Goal: Information Seeking & Learning: Learn about a topic

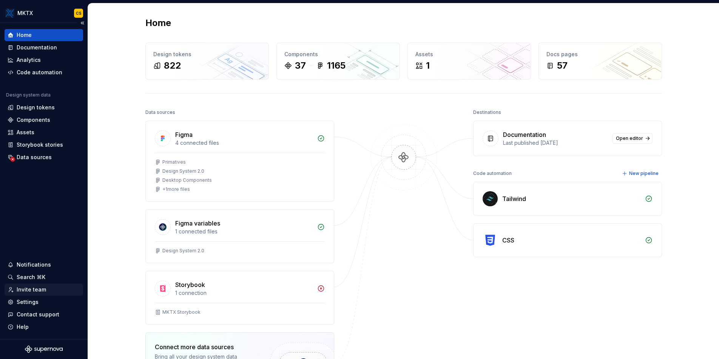
click at [42, 290] on div "Invite team" at bounding box center [31, 290] width 29 height 8
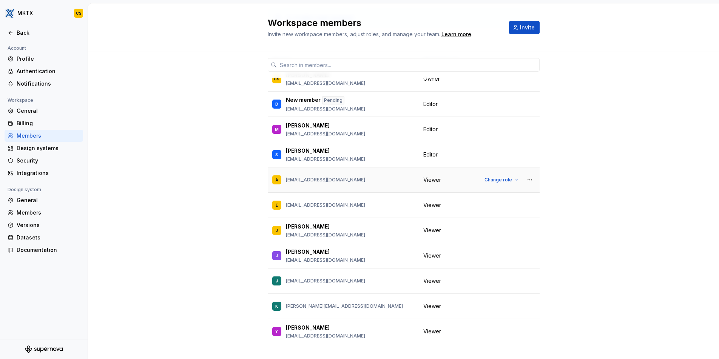
scroll to position [65, 0]
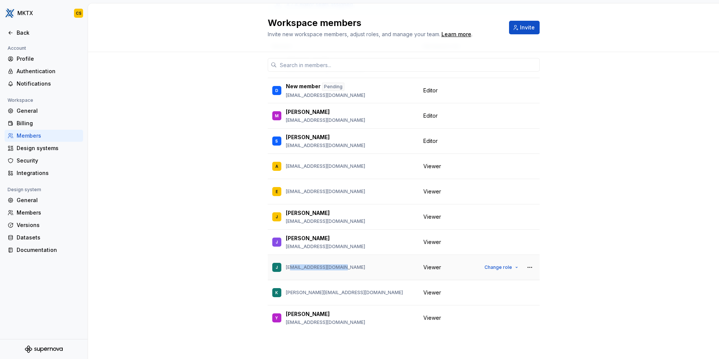
drag, startPoint x: 285, startPoint y: 268, endPoint x: 346, endPoint y: 268, distance: 60.8
click at [346, 268] on div "J [EMAIL_ADDRESS][DOMAIN_NAME]" at bounding box center [343, 268] width 142 height 16
click at [326, 267] on p "[EMAIL_ADDRESS][DOMAIN_NAME]" at bounding box center [325, 268] width 79 height 6
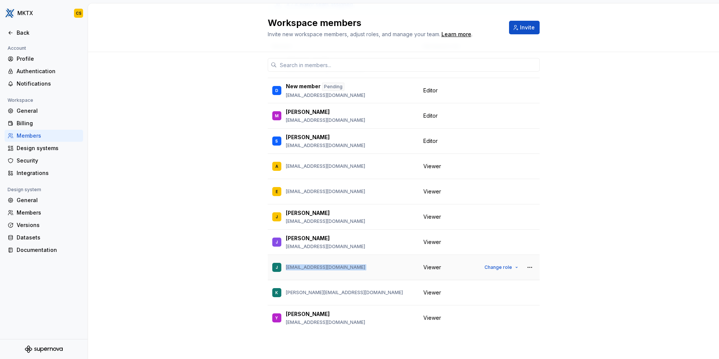
click at [343, 266] on div "J [EMAIL_ADDRESS][DOMAIN_NAME]" at bounding box center [343, 268] width 142 height 16
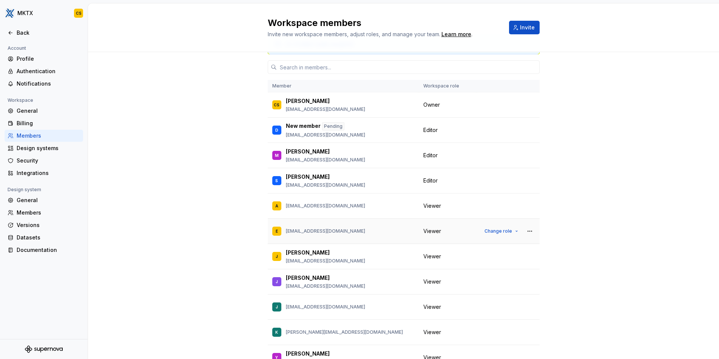
scroll to position [0, 0]
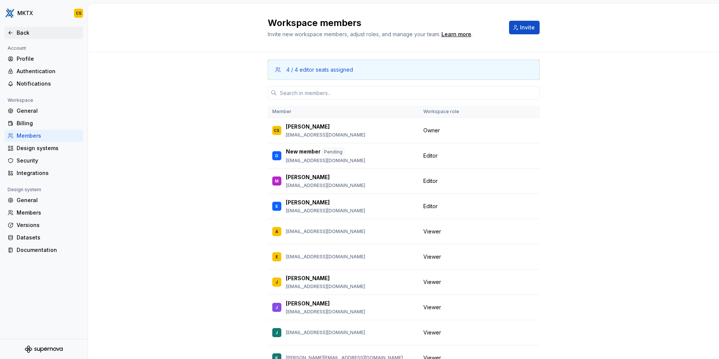
click at [37, 38] on div "Back" at bounding box center [44, 33] width 79 height 12
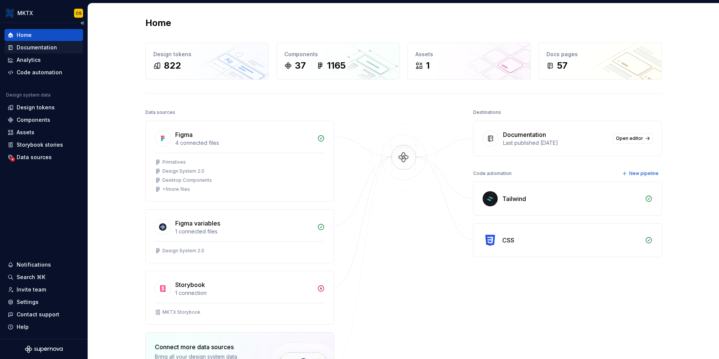
click at [47, 49] on div "Documentation" at bounding box center [37, 48] width 40 height 8
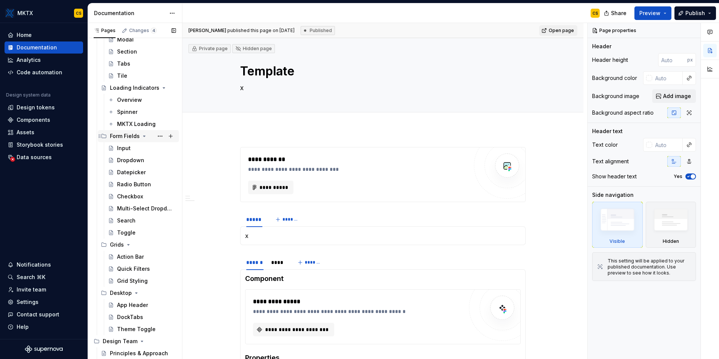
scroll to position [567, 0]
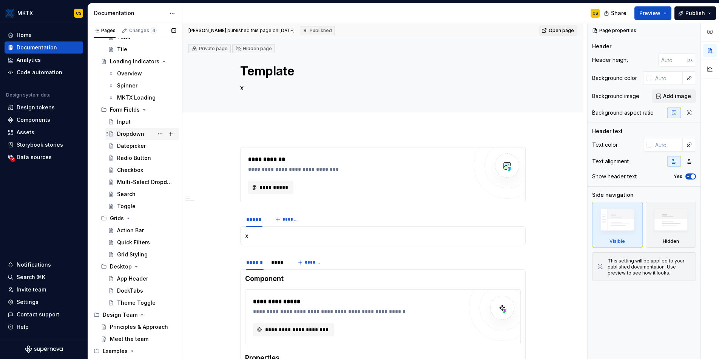
click at [129, 133] on div "Dropdown" at bounding box center [130, 134] width 27 height 8
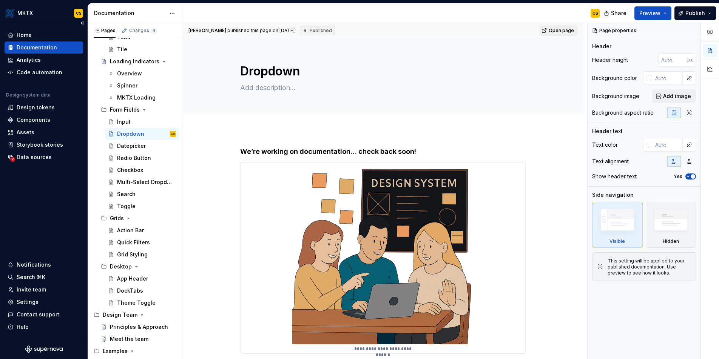
click at [50, 46] on div "Documentation" at bounding box center [37, 48] width 40 height 8
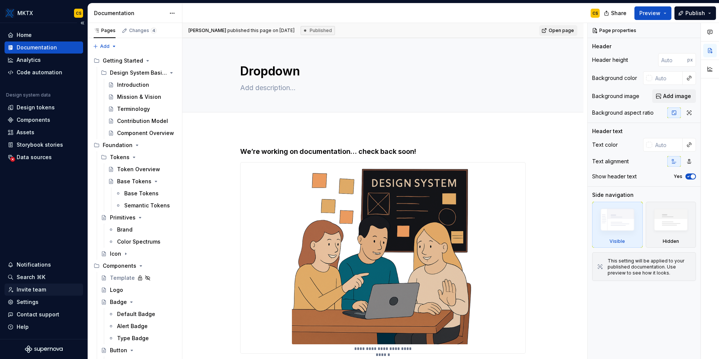
click at [44, 290] on div "Invite team" at bounding box center [44, 290] width 72 height 8
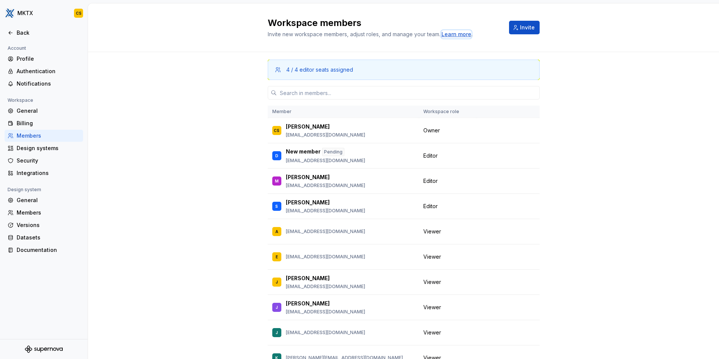
click at [445, 34] on div "Learn more" at bounding box center [456, 35] width 30 height 8
click at [433, 156] on span "Editor" at bounding box center [430, 156] width 14 height 8
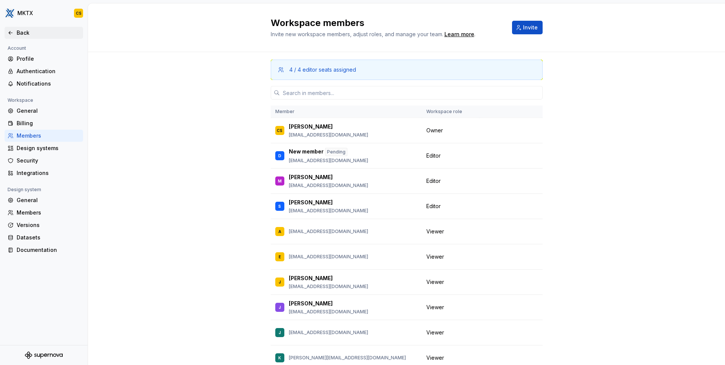
click at [29, 32] on div "Back" at bounding box center [48, 33] width 63 height 8
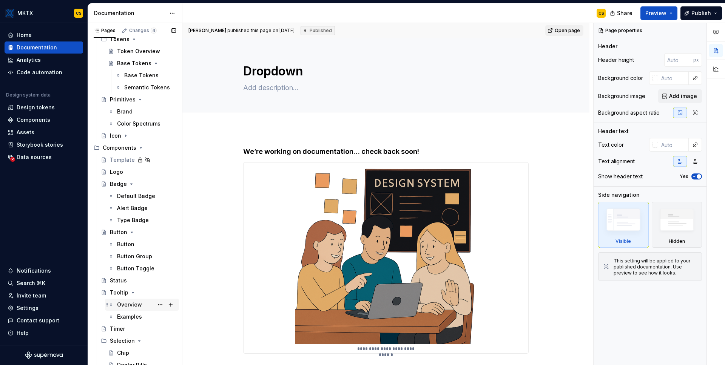
scroll to position [228, 0]
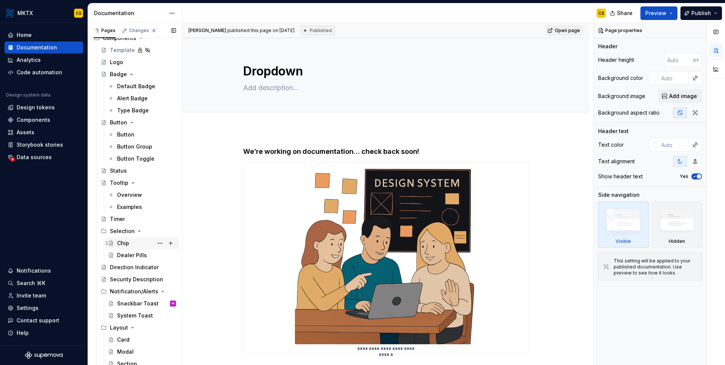
click at [127, 243] on div "Chip" at bounding box center [123, 244] width 12 height 8
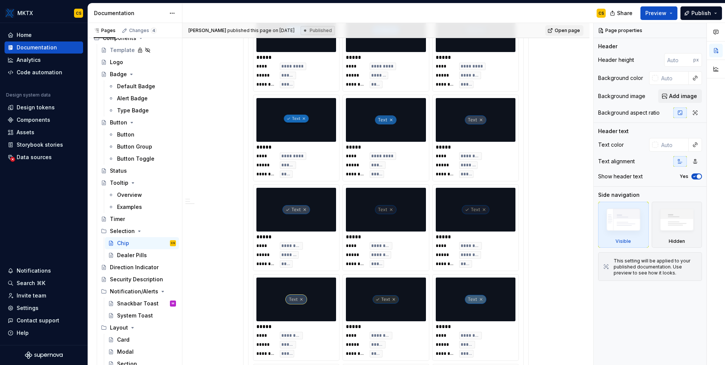
scroll to position [109, 0]
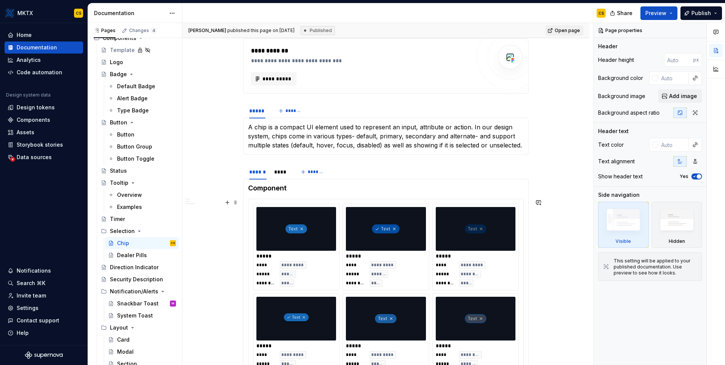
click at [387, 239] on img at bounding box center [386, 229] width 28 height 38
type textarea "*"
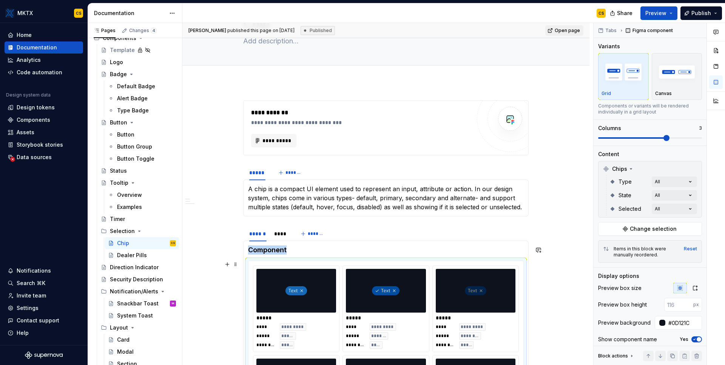
scroll to position [96, 0]
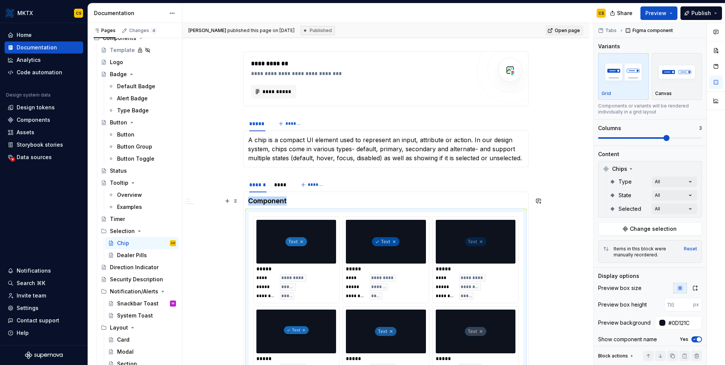
click at [348, 199] on h4 "Component" at bounding box center [386, 201] width 276 height 9
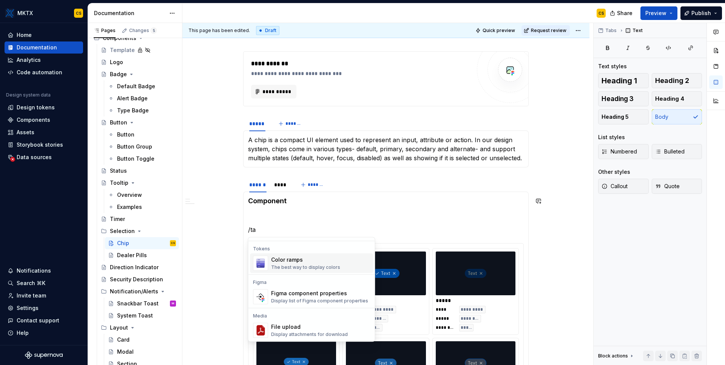
scroll to position [0, 0]
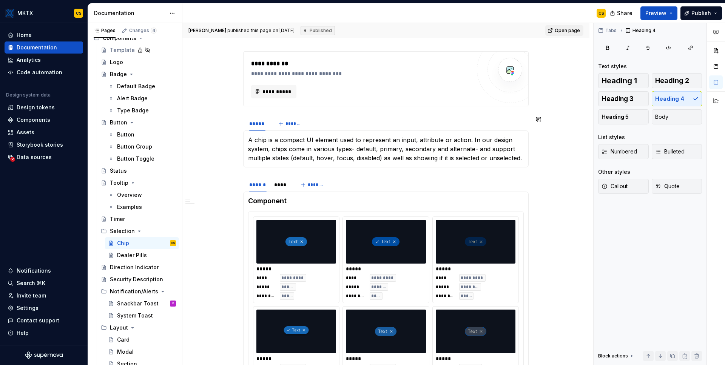
click at [344, 165] on div "A chip is a compact UI element used to represent an input, attribute or action.…" at bounding box center [385, 149] width 285 height 37
click at [261, 168] on section "***** ******* A chip is a compact UI element used to represent an input, attrib…" at bounding box center [385, 142] width 285 height 52
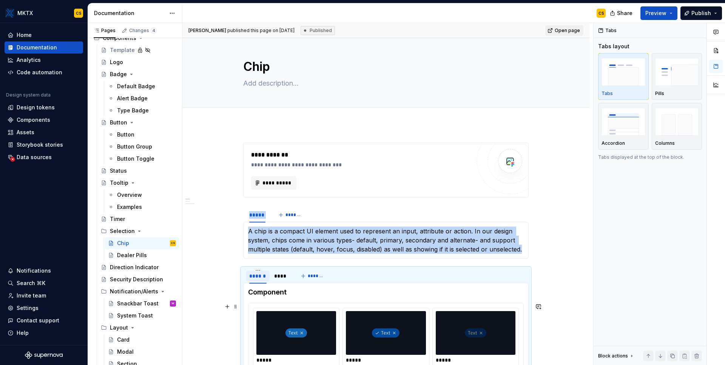
scroll to position [85, 0]
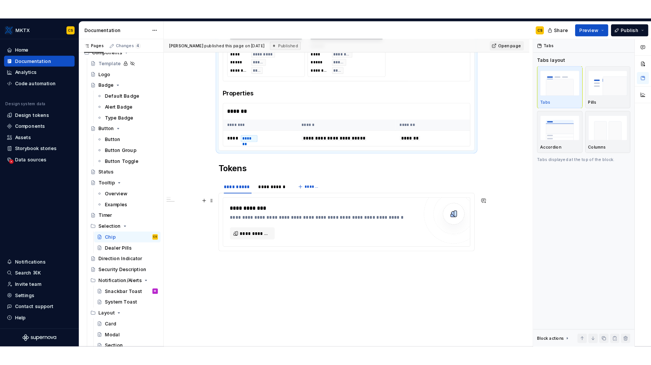
scroll to position [1237, 0]
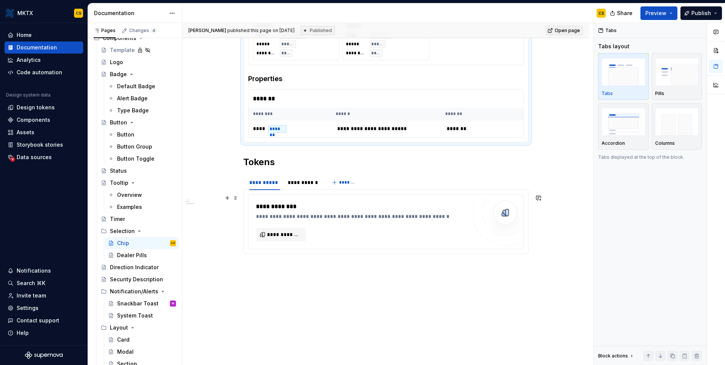
click at [311, 220] on div "**********" at bounding box center [361, 217] width 210 height 8
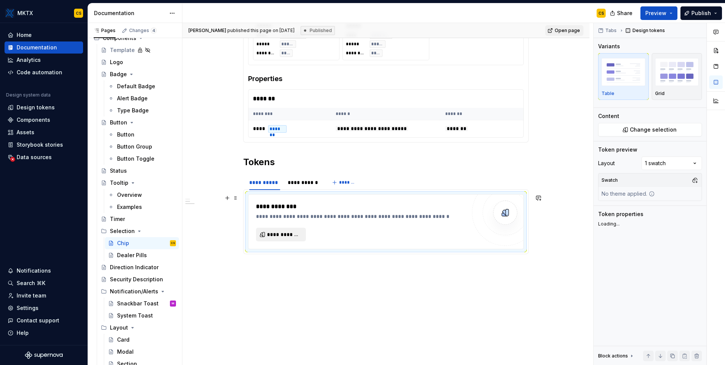
click at [283, 235] on span "**********" at bounding box center [284, 235] width 34 height 8
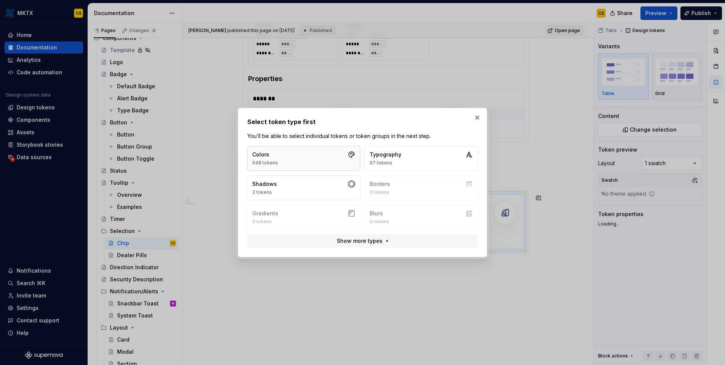
type textarea "*"
click at [323, 166] on button "Colors 648 tokens" at bounding box center [303, 158] width 113 height 25
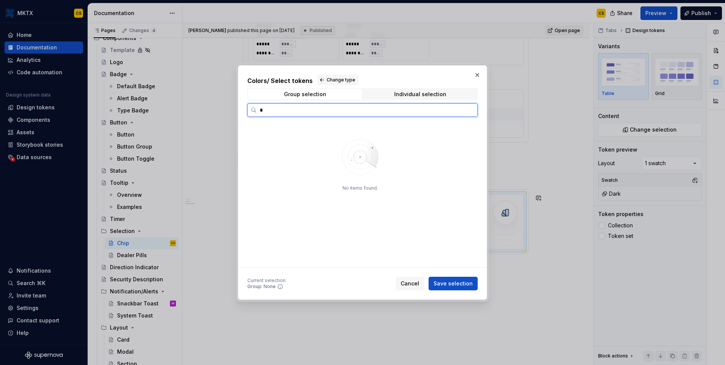
type input "*"
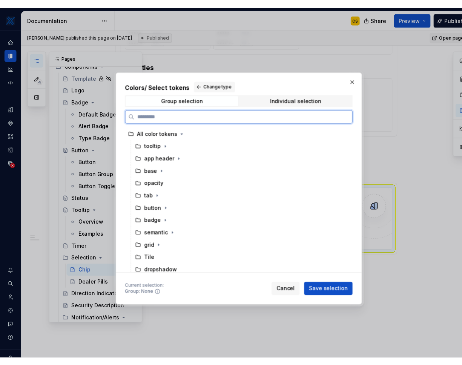
scroll to position [1247, 0]
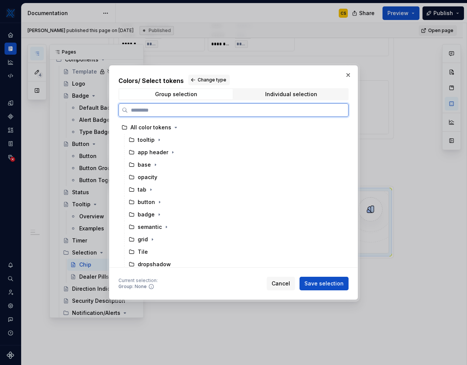
type textarea "*"
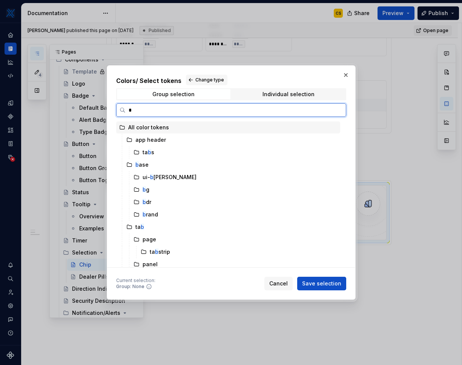
type input "**"
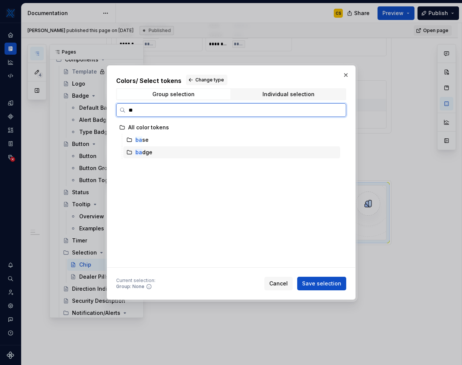
click at [154, 154] on div "ba dge" at bounding box center [231, 152] width 217 height 12
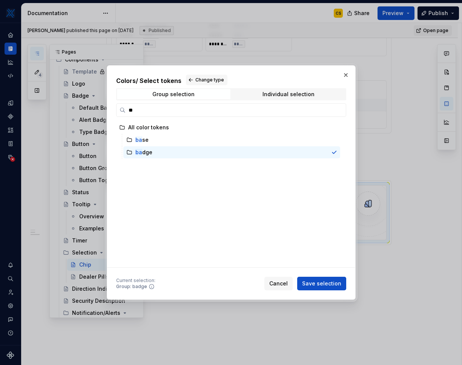
click at [292, 83] on h2 "Colors / Select tokens Change type" at bounding box center [231, 80] width 230 height 11
click at [295, 93] on div "Individual selection" at bounding box center [289, 94] width 52 height 6
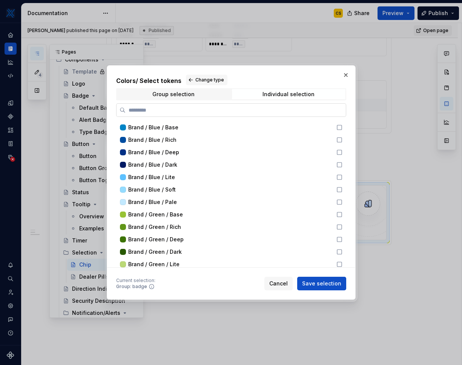
click at [221, 108] on input "search" at bounding box center [236, 110] width 220 height 8
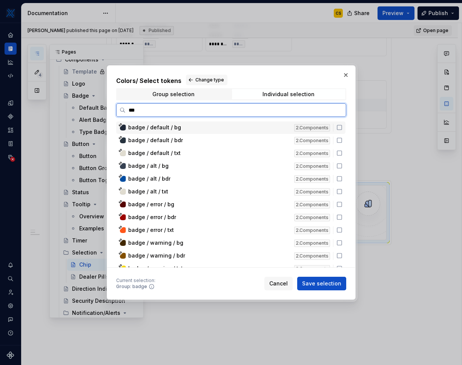
click at [181, 130] on div "badge / default / bg" at bounding box center [209, 128] width 162 height 8
click at [180, 140] on div "badge / default / bdr" at bounding box center [209, 141] width 162 height 8
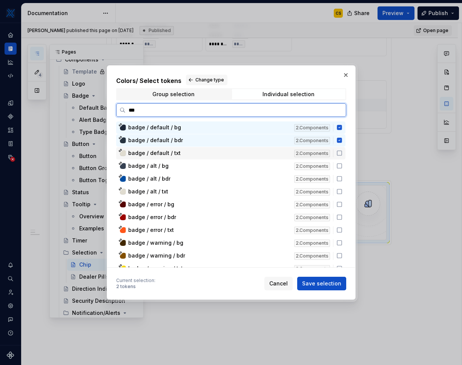
click at [184, 151] on div "badge / default / txt" at bounding box center [209, 153] width 162 height 8
click at [341, 166] on icon at bounding box center [340, 166] width 6 height 6
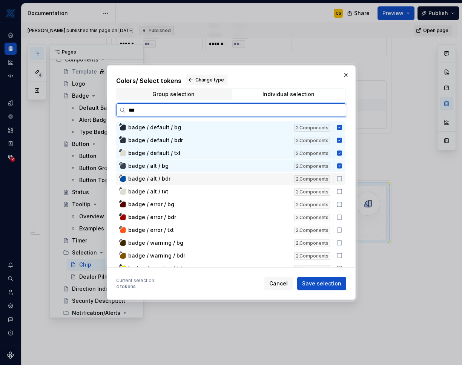
click at [341, 179] on icon at bounding box center [340, 179] width 6 height 6
click at [340, 190] on icon at bounding box center [340, 192] width 6 height 6
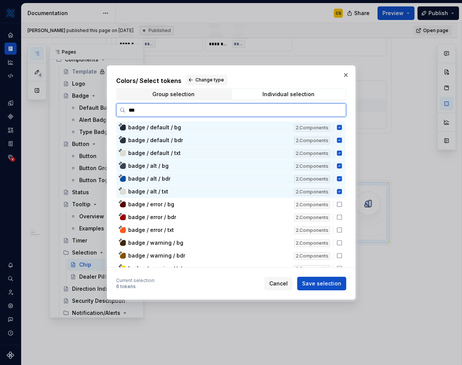
click at [147, 111] on input "***" at bounding box center [236, 110] width 220 height 8
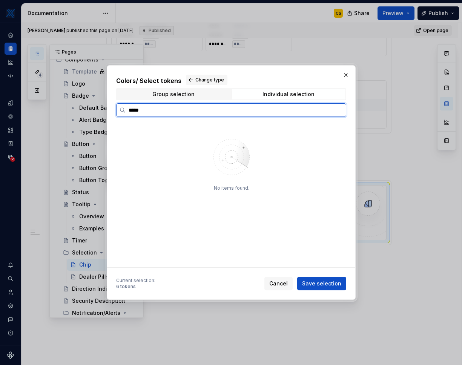
type input "****"
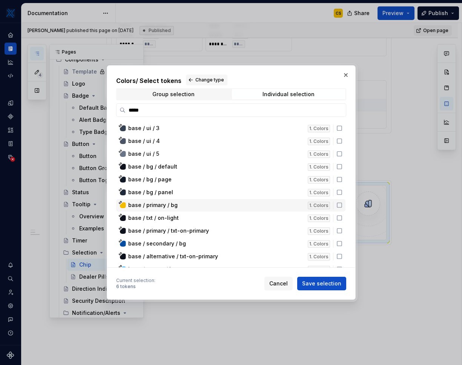
scroll to position [145, 0]
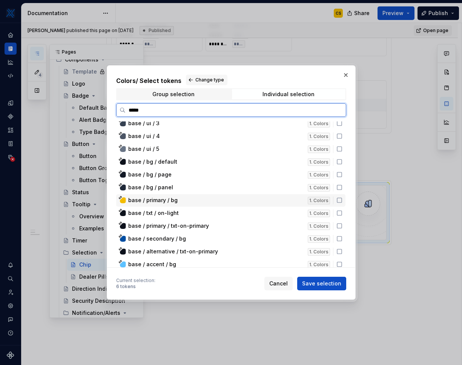
click at [339, 201] on icon at bounding box center [340, 200] width 6 height 6
click at [337, 212] on icon at bounding box center [340, 213] width 6 height 6
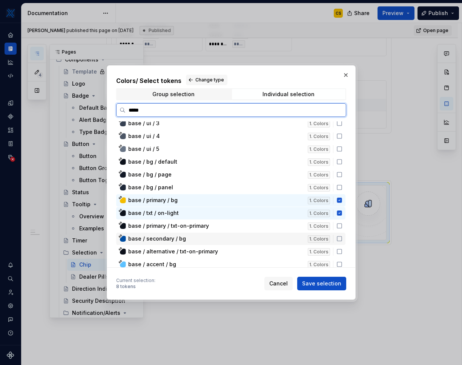
click at [338, 238] on icon at bounding box center [340, 239] width 6 height 6
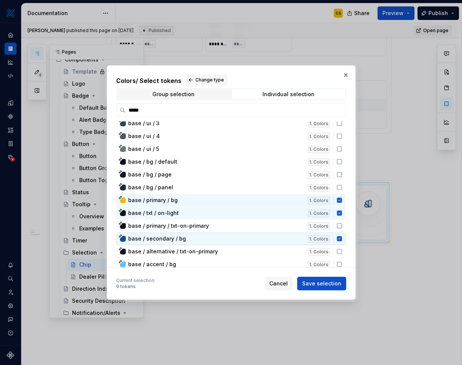
scroll to position [155, 0]
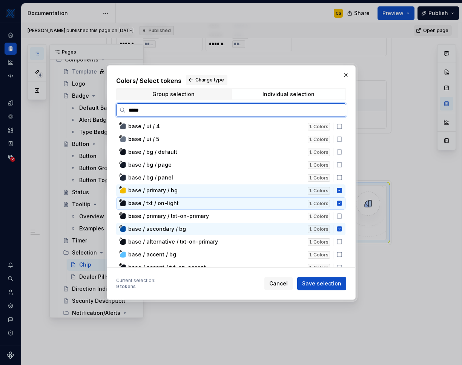
click at [341, 204] on icon at bounding box center [339, 203] width 5 height 5
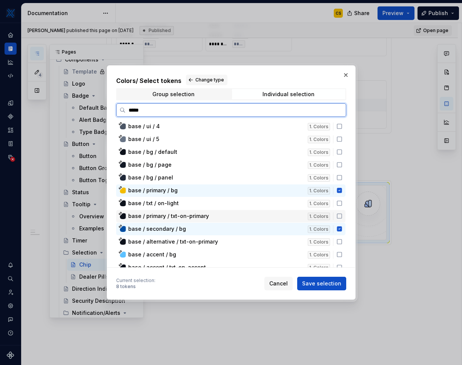
click at [340, 216] on icon at bounding box center [340, 216] width 6 height 6
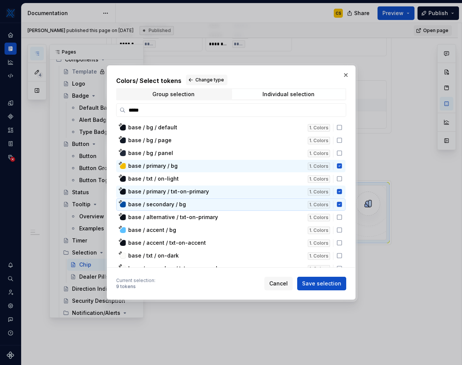
scroll to position [189, 0]
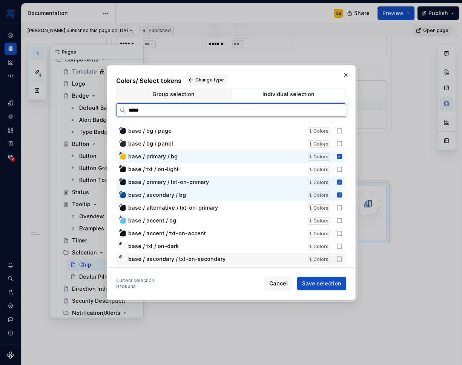
click at [340, 260] on icon at bounding box center [340, 259] width 6 height 6
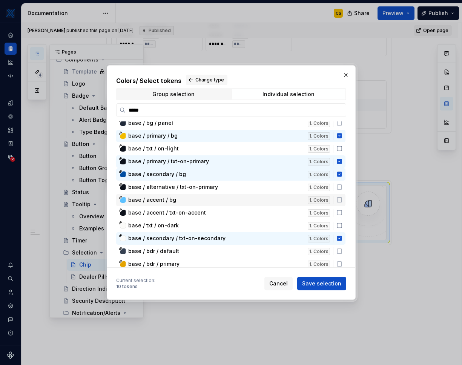
scroll to position [220, 0]
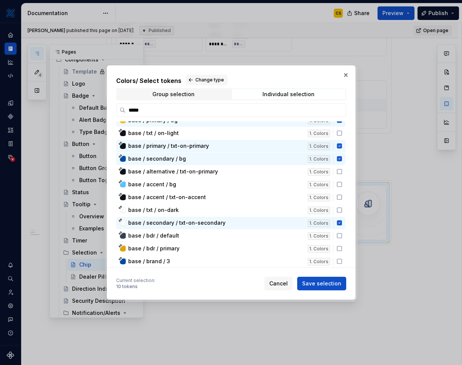
drag, startPoint x: 322, startPoint y: 283, endPoint x: 447, endPoint y: 191, distance: 155.3
click at [322, 283] on span "Save selection" at bounding box center [321, 284] width 39 height 8
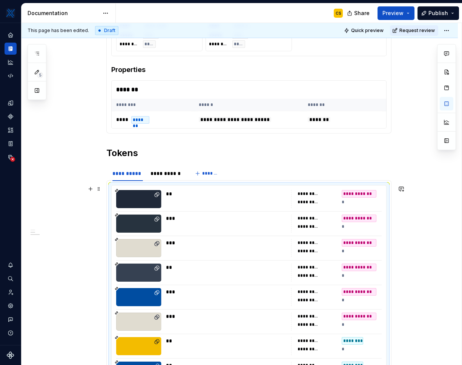
scroll to position [1315, 0]
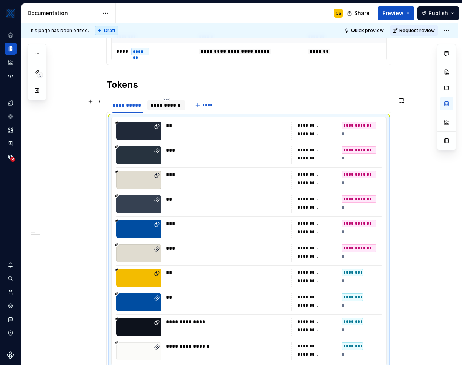
click at [170, 110] on div "**********" at bounding box center [166, 105] width 37 height 11
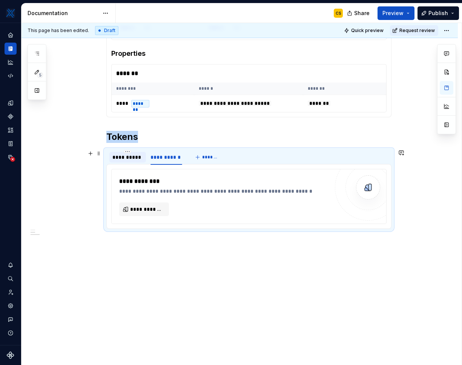
click at [125, 159] on div "**********" at bounding box center [127, 158] width 31 height 8
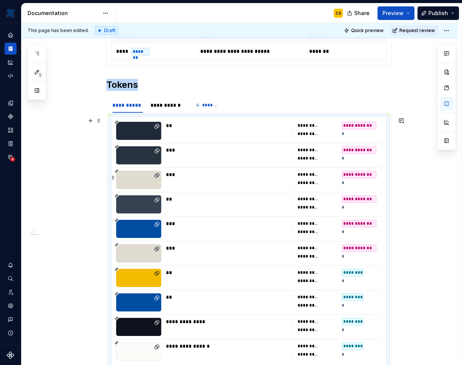
click at [182, 187] on div "***" at bounding box center [226, 180] width 121 height 18
click at [162, 107] on div "**********" at bounding box center [166, 106] width 31 height 8
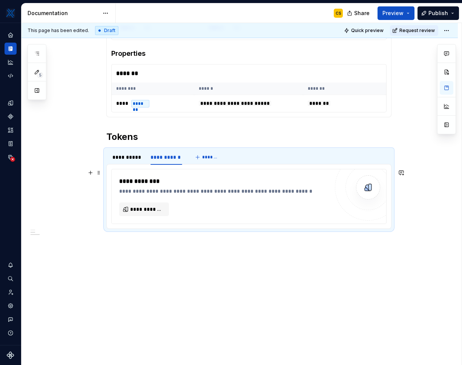
click at [235, 182] on div "**********" at bounding box center [224, 181] width 210 height 9
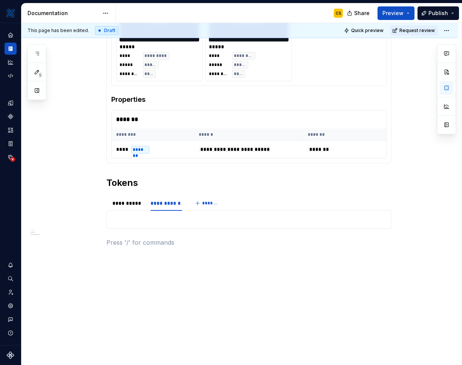
scroll to position [1217, 0]
click at [189, 218] on p at bounding box center [249, 219] width 276 height 9
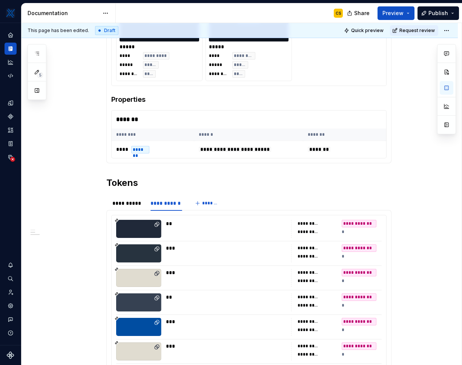
scroll to position [1315, 0]
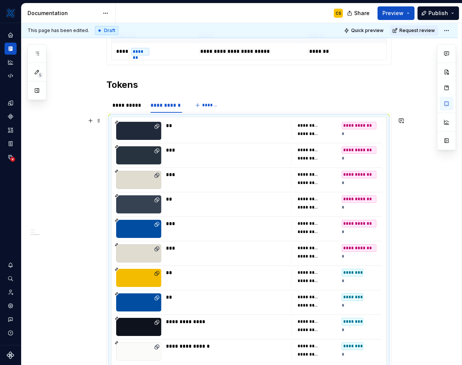
click at [220, 193] on div "**********" at bounding box center [249, 241] width 275 height 248
click at [448, 142] on button "button" at bounding box center [447, 141] width 14 height 14
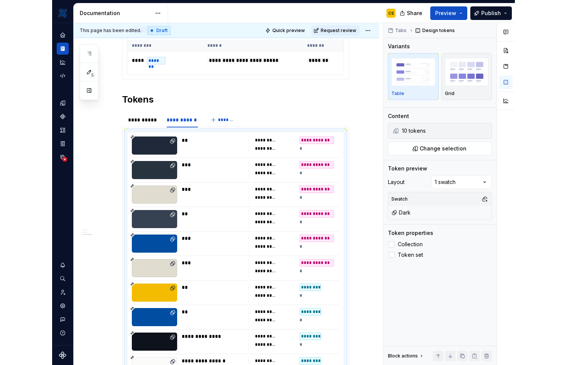
scroll to position [1324, 0]
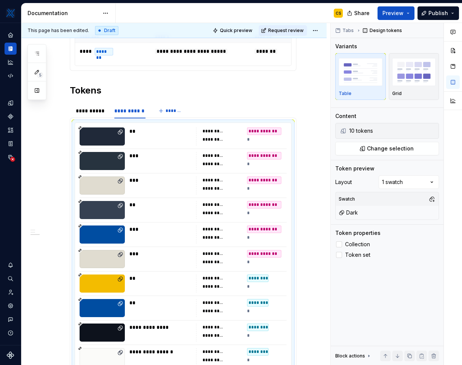
click at [402, 187] on div "Comments Open comments No comments yet Select ‘Comment’ from the block context …" at bounding box center [396, 194] width 131 height 343
click at [361, 165] on div "Comments Open comments No comments yet Select ‘Comment’ from the block context …" at bounding box center [396, 194] width 131 height 343
click at [437, 213] on button "button" at bounding box center [432, 213] width 11 height 11
click at [435, 200] on button "button" at bounding box center [432, 199] width 11 height 11
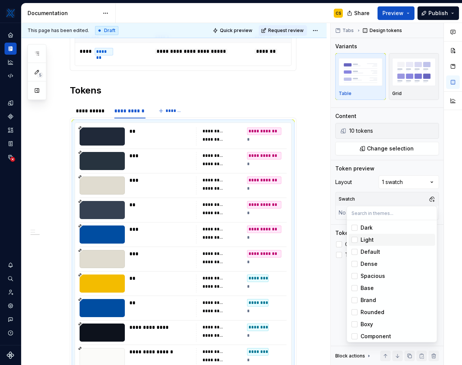
click at [365, 240] on div "Light" at bounding box center [367, 240] width 13 height 8
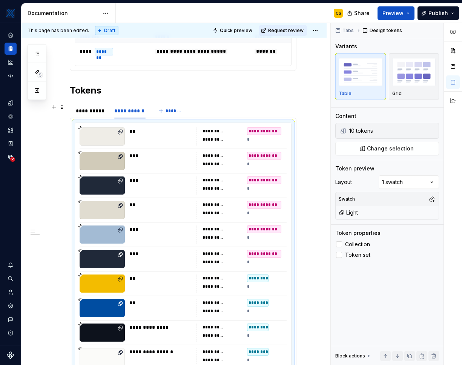
click at [304, 107] on html "MKTX CS Design system data Documentation CS Share Preview Publish 5 Pages Add A…" at bounding box center [231, 182] width 462 height 365
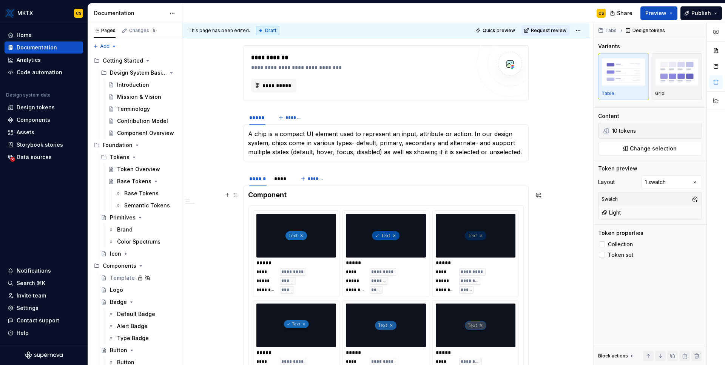
scroll to position [212, 0]
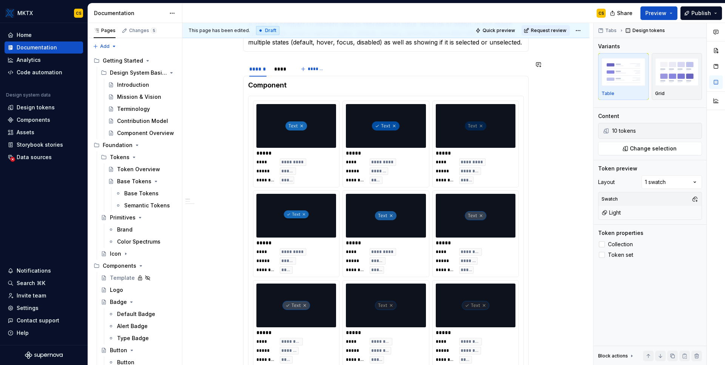
click at [358, 81] on h4 "Component" at bounding box center [386, 85] width 276 height 9
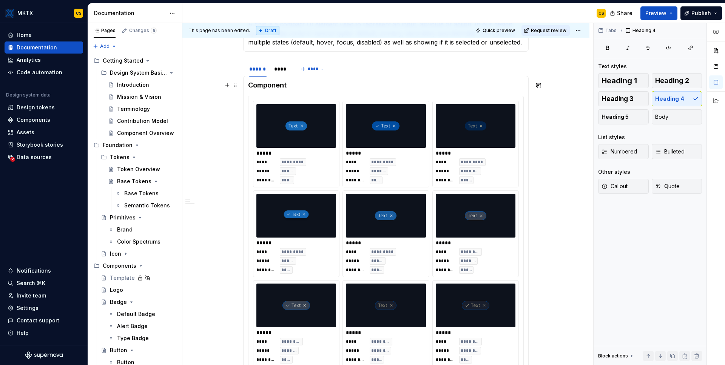
scroll to position [202, 0]
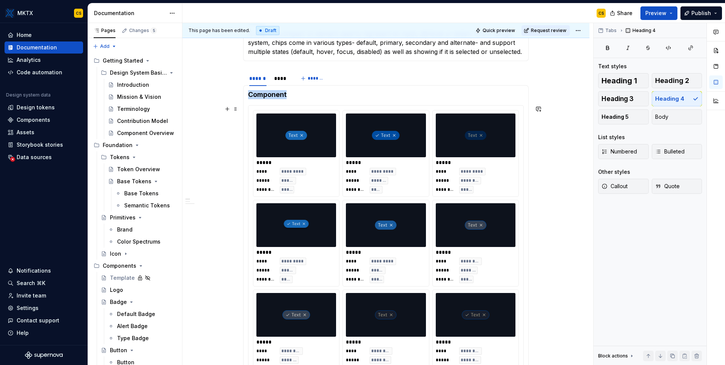
click at [375, 131] on img at bounding box center [386, 136] width 28 height 38
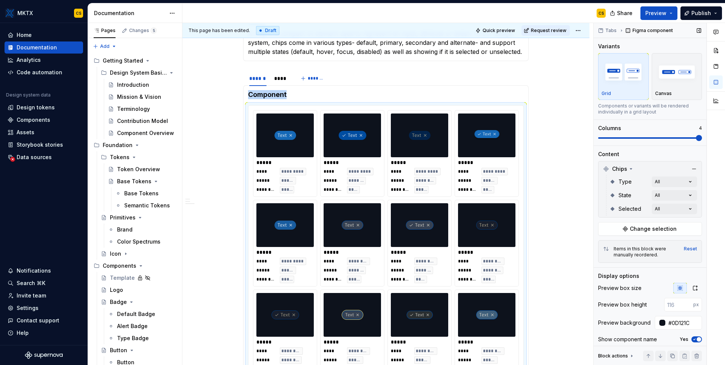
scroll to position [285, 0]
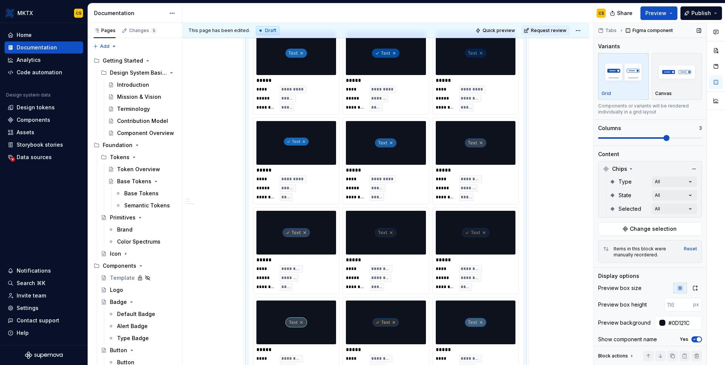
click at [667, 136] on span at bounding box center [666, 138] width 6 height 6
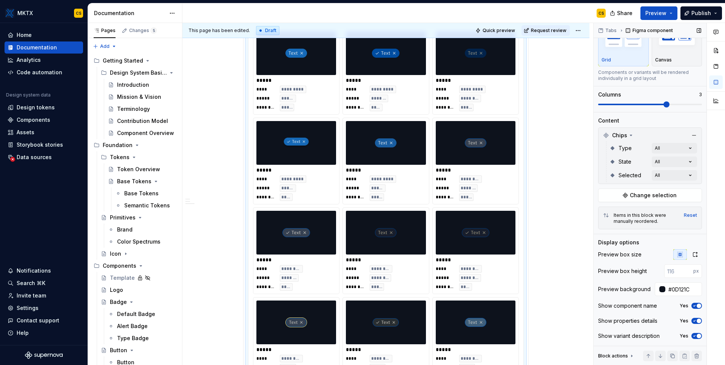
scroll to position [31, 0]
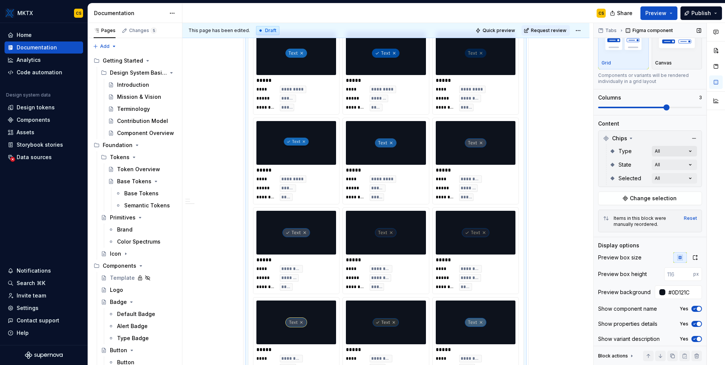
click at [661, 153] on div "Comments Open comments No comments yet Select ‘Comment’ from the block context …" at bounding box center [658, 194] width 131 height 343
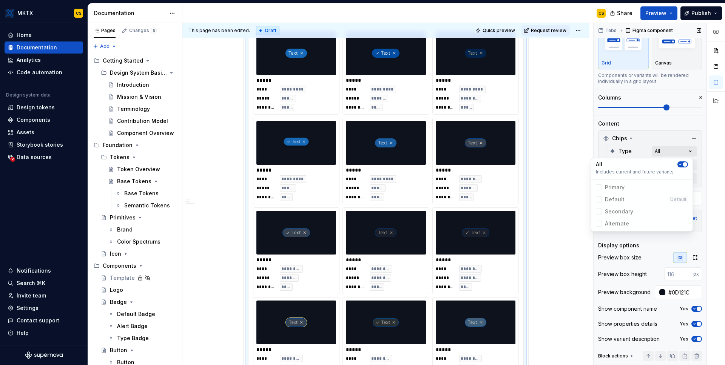
click at [661, 153] on div "Comments Open comments No comments yet Select ‘Comment’ from the block context …" at bounding box center [658, 194] width 131 height 343
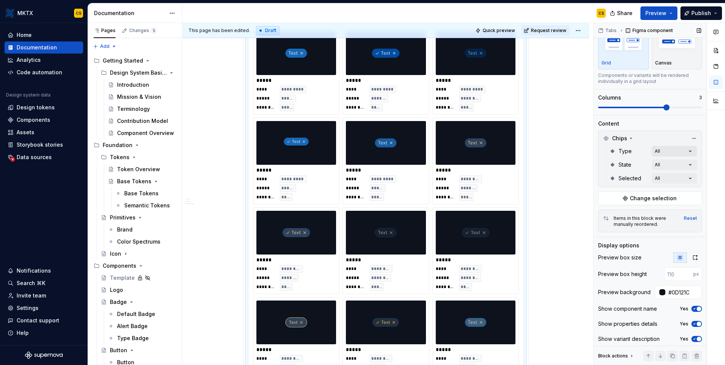
click at [663, 151] on div "Comments Open comments No comments yet Select ‘Comment’ from the block context …" at bounding box center [658, 194] width 131 height 343
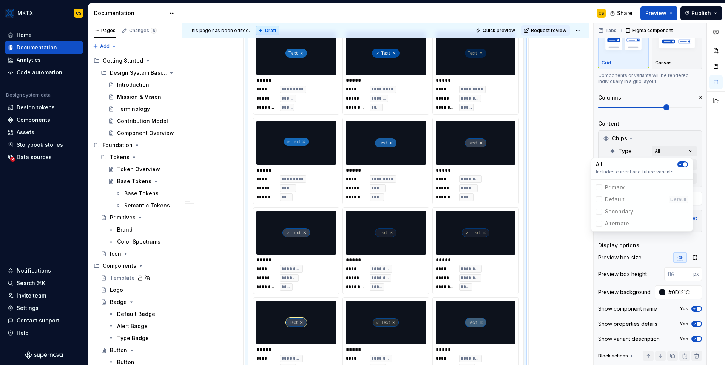
click at [680, 164] on icon "button" at bounding box center [680, 164] width 6 height 5
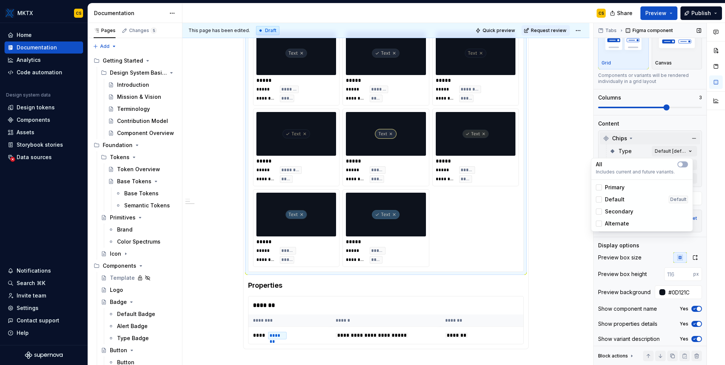
click at [667, 137] on div "Comments Open comments No comments yet Select ‘Comment’ from the block context …" at bounding box center [658, 194] width 131 height 343
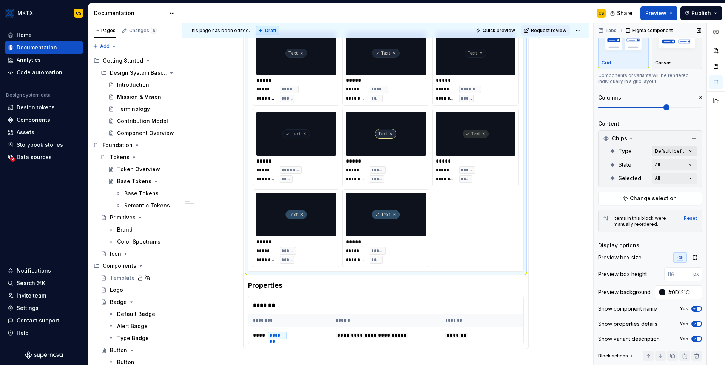
click at [673, 149] on div "Comments Open comments No comments yet Select ‘Comment’ from the block context …" at bounding box center [658, 194] width 131 height 343
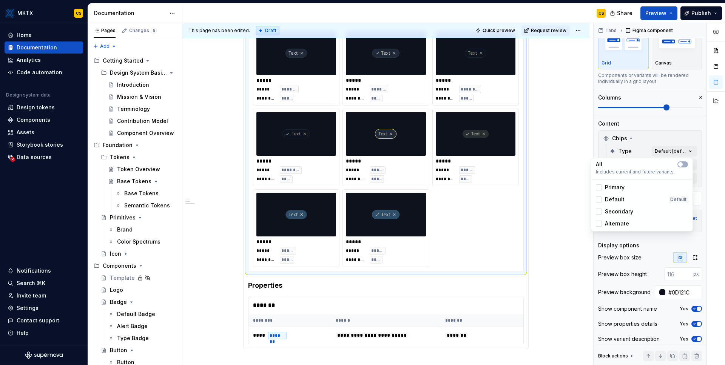
click at [603, 188] on div "Primary" at bounding box center [610, 188] width 29 height 8
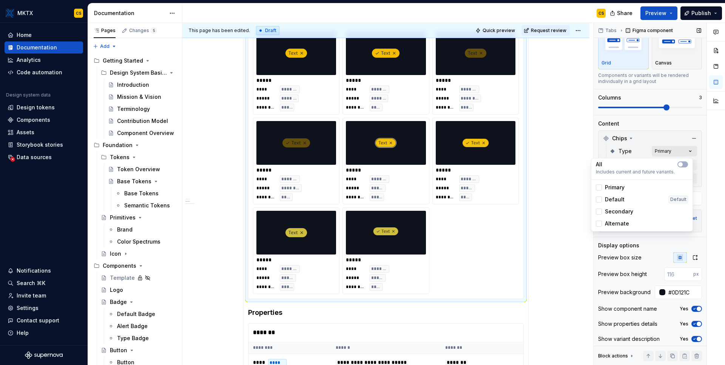
click at [660, 149] on div "Comments Open comments No comments yet Select ‘Comment’ from the block context …" at bounding box center [658, 194] width 131 height 343
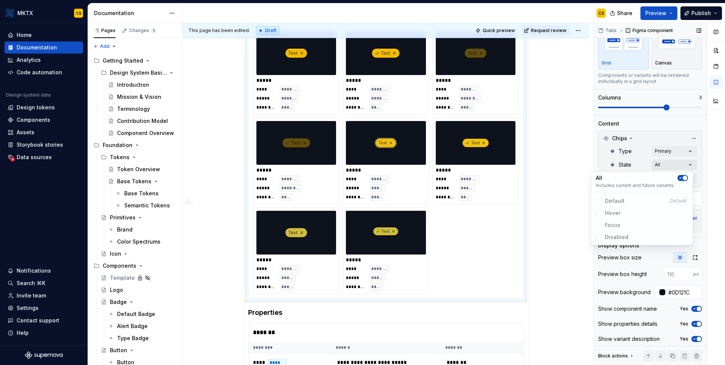
click at [674, 164] on div "Comments Open comments No comments yet Select ‘Comment’ from the block context …" at bounding box center [658, 194] width 131 height 343
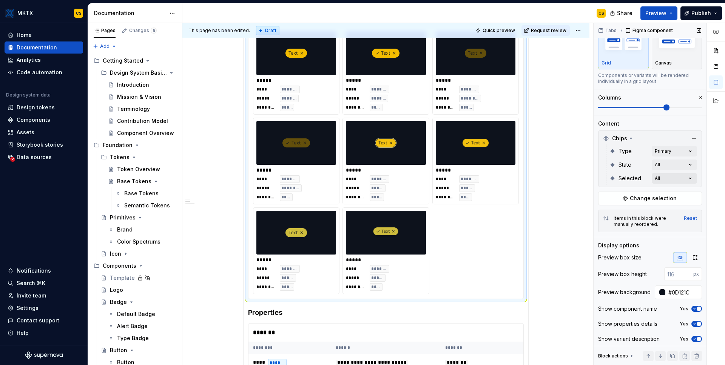
click at [681, 177] on div "Comments Open comments No comments yet Select ‘Comment’ from the block context …" at bounding box center [658, 194] width 131 height 343
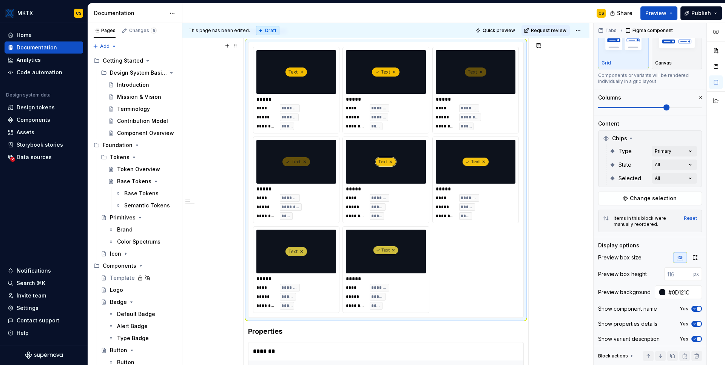
scroll to position [239, 0]
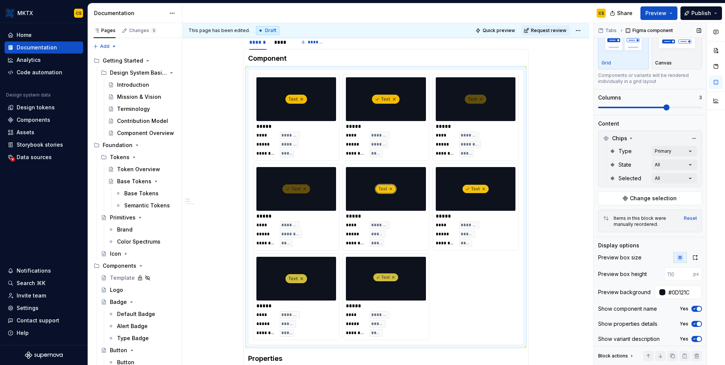
click at [663, 106] on span at bounding box center [666, 108] width 6 height 6
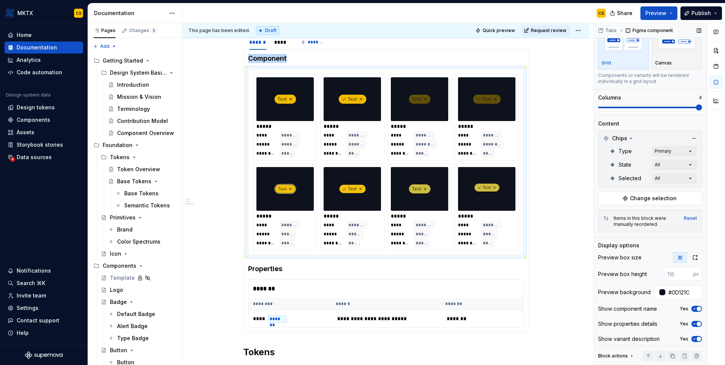
click at [702, 110] on span at bounding box center [699, 108] width 6 height 6
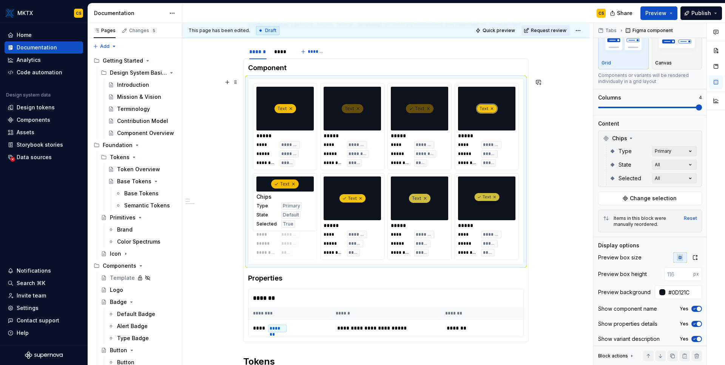
drag, startPoint x: 360, startPoint y: 111, endPoint x: 287, endPoint y: 225, distance: 135.6
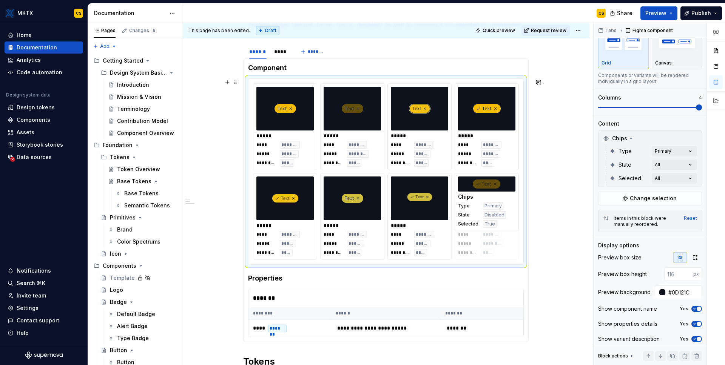
drag, startPoint x: 435, startPoint y: 106, endPoint x: 499, endPoint y: 214, distance: 125.9
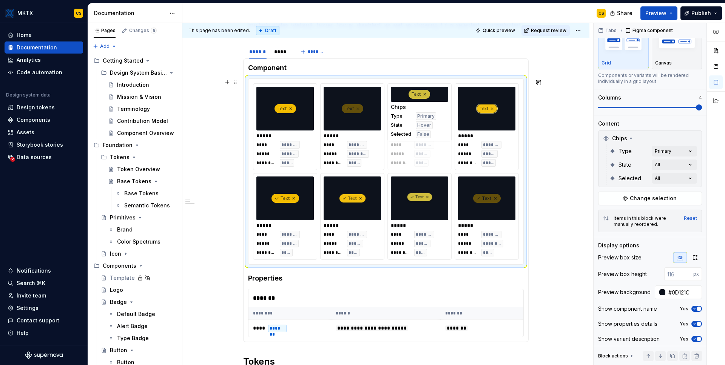
drag, startPoint x: 333, startPoint y: 208, endPoint x: 417, endPoint y: 138, distance: 109.6
click at [417, 138] on body "MKTX CS Home Documentation Analytics Code automation Design system data Design …" at bounding box center [362, 182] width 725 height 365
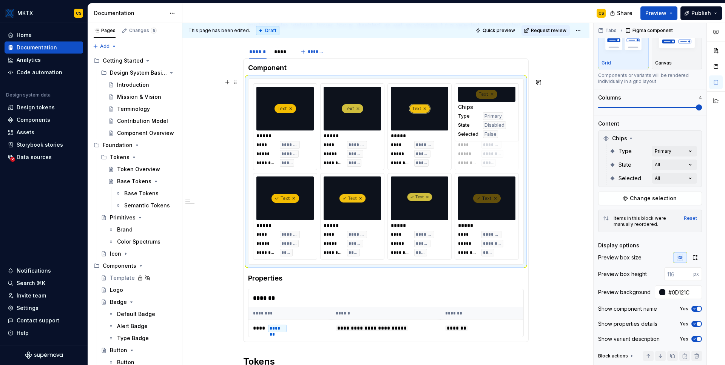
drag, startPoint x: 347, startPoint y: 116, endPoint x: 499, endPoint y: 121, distance: 152.6
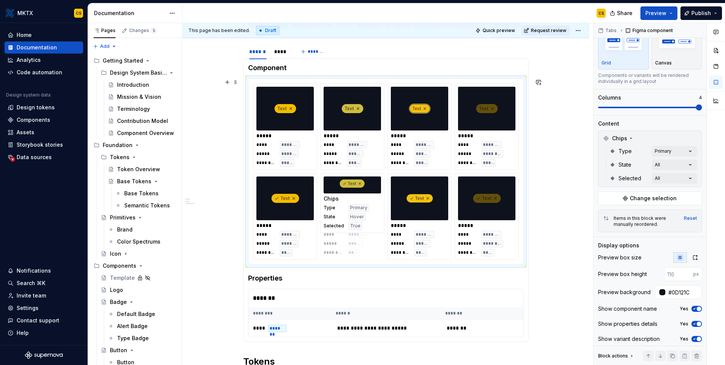
drag, startPoint x: 424, startPoint y: 213, endPoint x: 348, endPoint y: 221, distance: 76.3
click at [348, 222] on body "MKTX CS Home Documentation Analytics Code automation Design system data Design …" at bounding box center [362, 182] width 725 height 365
click at [560, 218] on div "**********" at bounding box center [385, 342] width 407 height 885
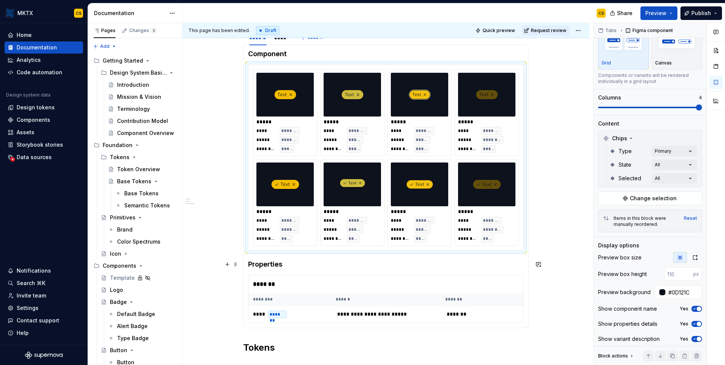
click at [275, 262] on h4 "Properties" at bounding box center [386, 264] width 276 height 9
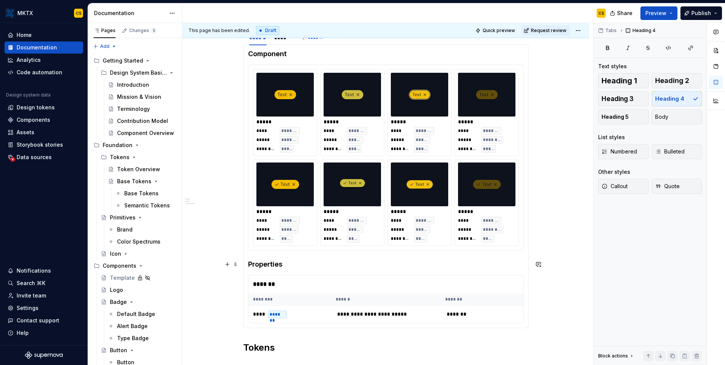
scroll to position [0, 0]
click at [310, 217] on div "**** ******* ***** ******* ******** ****" at bounding box center [284, 230] width 57 height 26
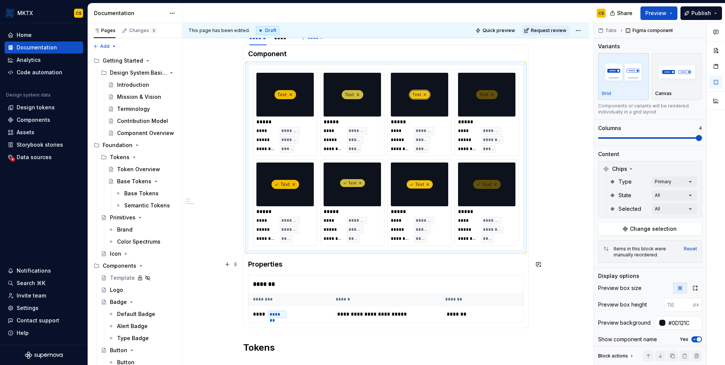
click at [248, 267] on h4 "Properties" at bounding box center [386, 264] width 276 height 9
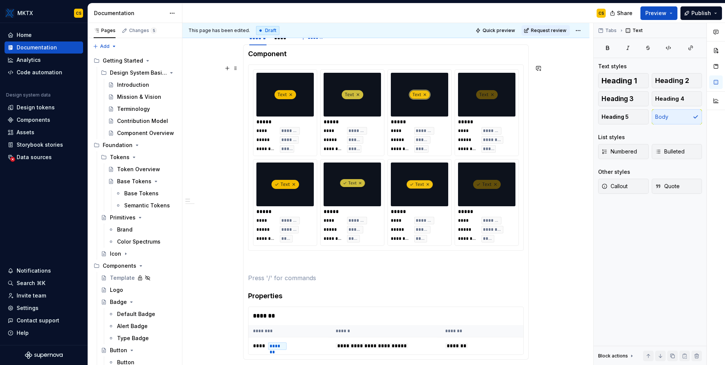
click at [324, 196] on div at bounding box center [352, 185] width 57 height 44
click at [301, 267] on p at bounding box center [386, 264] width 276 height 9
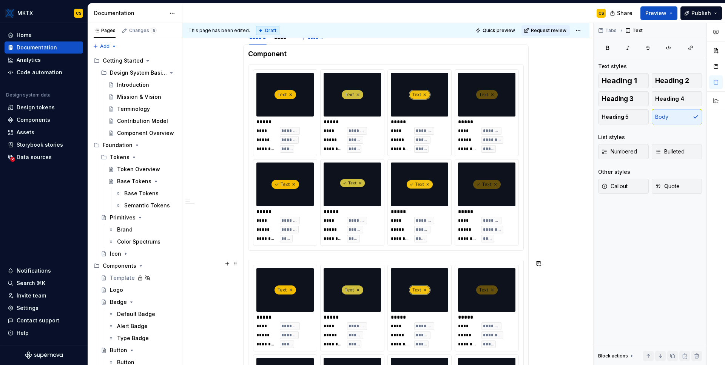
scroll to position [314, 0]
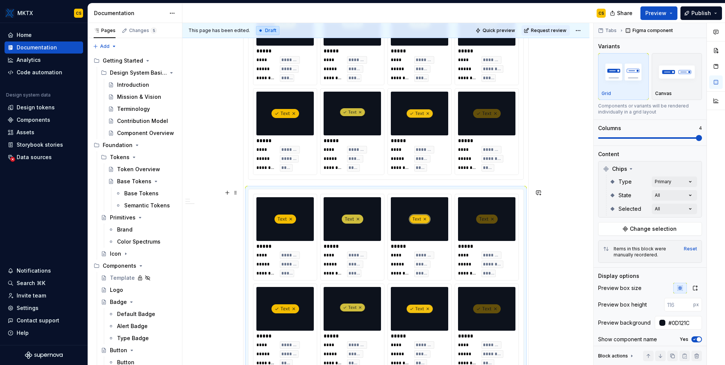
click at [352, 244] on div "*****" at bounding box center [352, 247] width 57 height 8
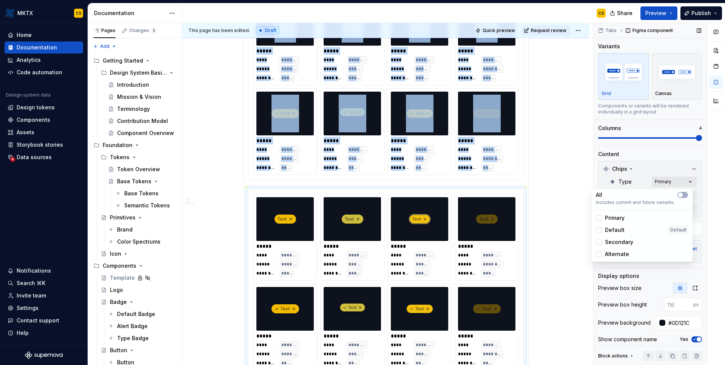
click at [678, 180] on div "Comments Open comments No comments yet Select ‘Comment’ from the block context …" at bounding box center [658, 194] width 131 height 343
drag, startPoint x: 599, startPoint y: 219, endPoint x: 600, endPoint y: 230, distance: 11.0
click at [599, 218] on icon at bounding box center [599, 218] width 0 height 0
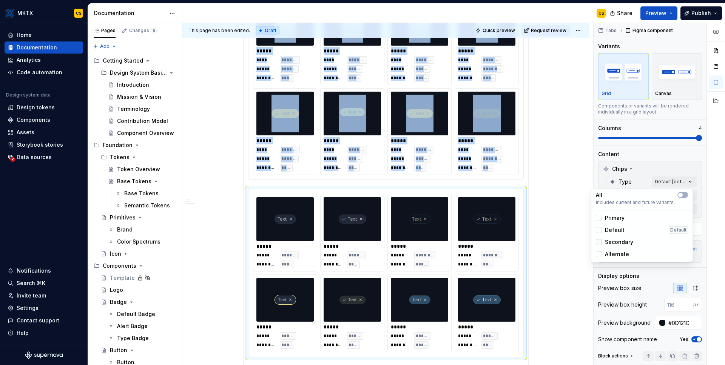
click at [599, 243] on div at bounding box center [599, 242] width 6 height 6
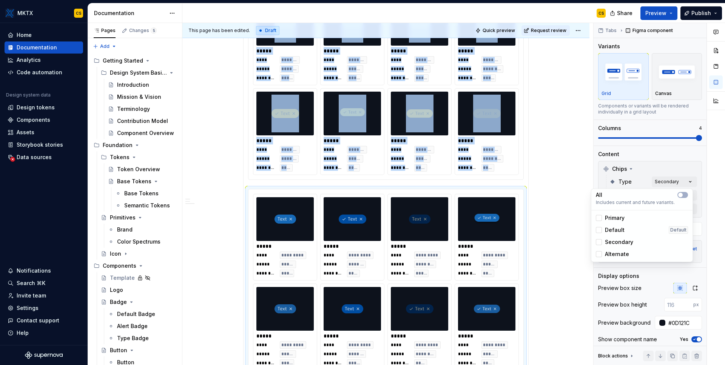
click at [551, 208] on html "MKTX CS Home Documentation Analytics Code automation Design system data Design …" at bounding box center [362, 182] width 725 height 365
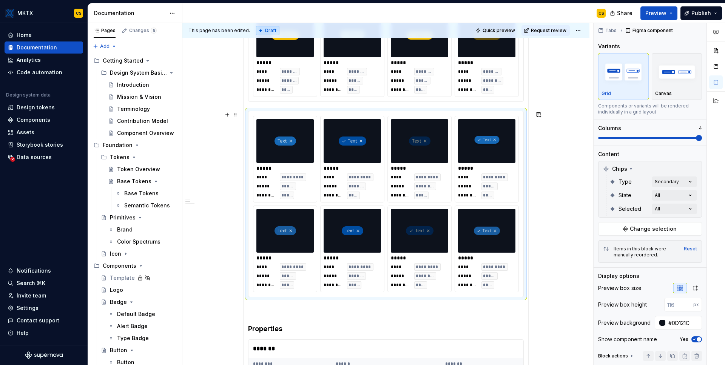
scroll to position [402, 0]
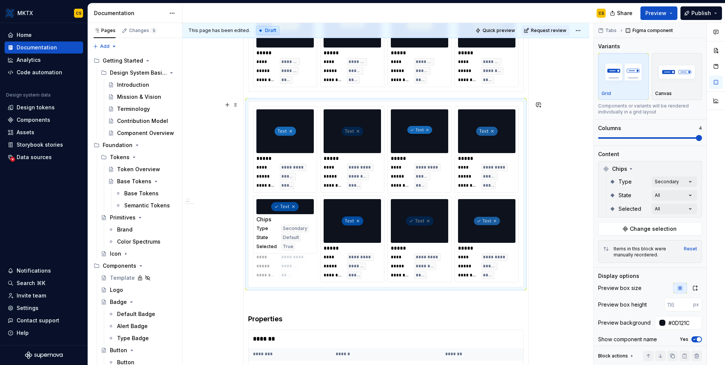
drag, startPoint x: 349, startPoint y: 148, endPoint x: 288, endPoint y: 258, distance: 125.7
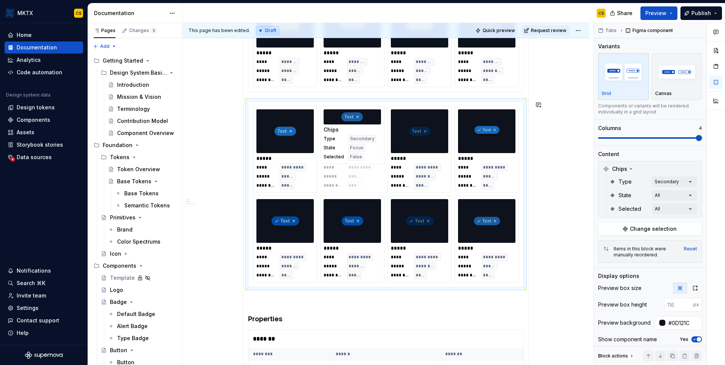
drag, startPoint x: 482, startPoint y: 159, endPoint x: 388, endPoint y: 173, distance: 94.4
click at [388, 173] on body "MKTX CS Home Documentation Analytics Code automation Design system data Design …" at bounding box center [362, 182] width 725 height 365
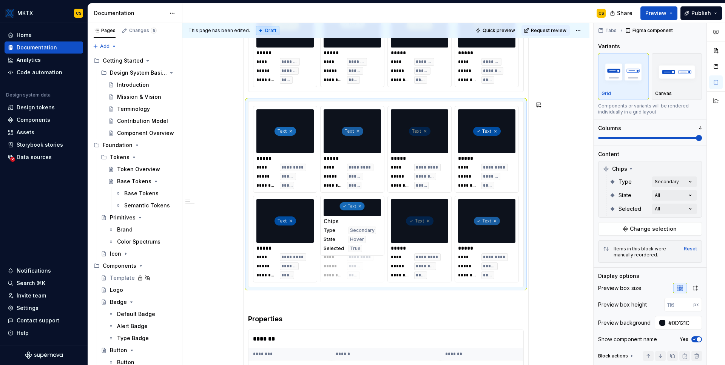
drag, startPoint x: 493, startPoint y: 159, endPoint x: 358, endPoint y: 254, distance: 164.9
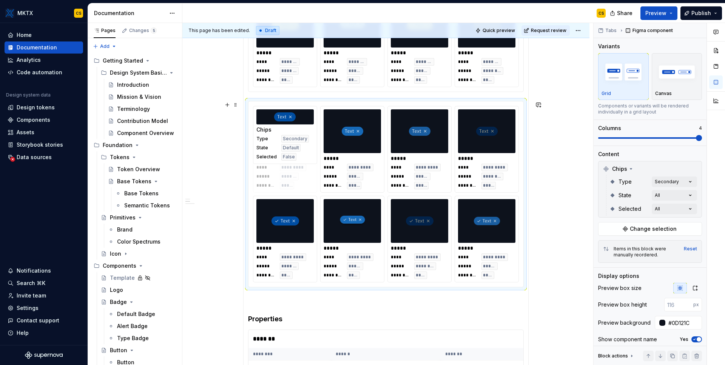
drag, startPoint x: 279, startPoint y: 246, endPoint x: 268, endPoint y: 175, distance: 71.9
click at [268, 175] on body "MKTX CS Home Documentation Analytics Code automation Design system data Design …" at bounding box center [362, 182] width 725 height 365
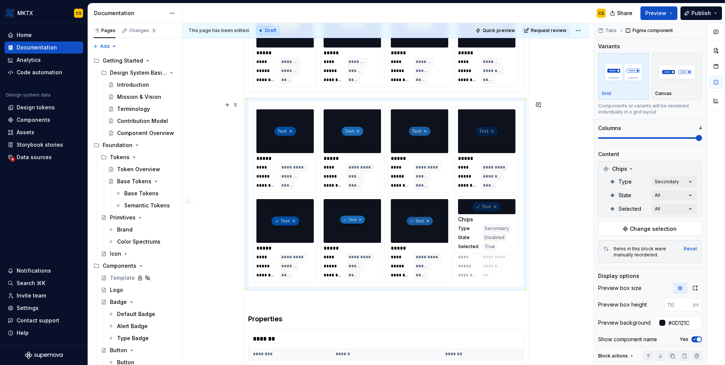
drag, startPoint x: 421, startPoint y: 227, endPoint x: 475, endPoint y: 236, distance: 54.7
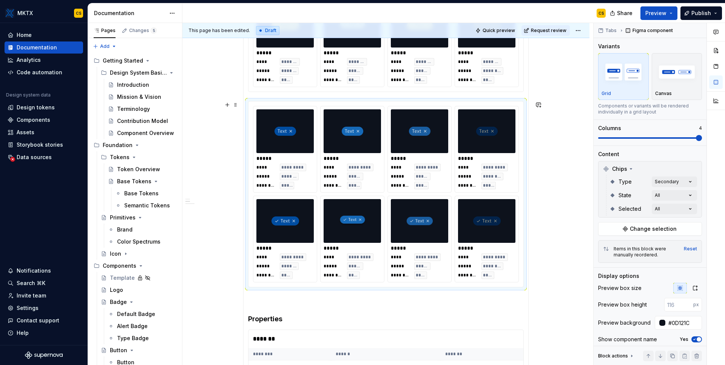
click at [562, 172] on div "**********" at bounding box center [385, 276] width 407 height 1098
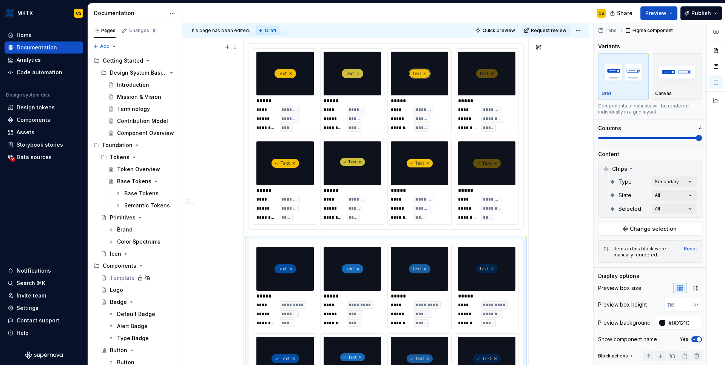
scroll to position [259, 0]
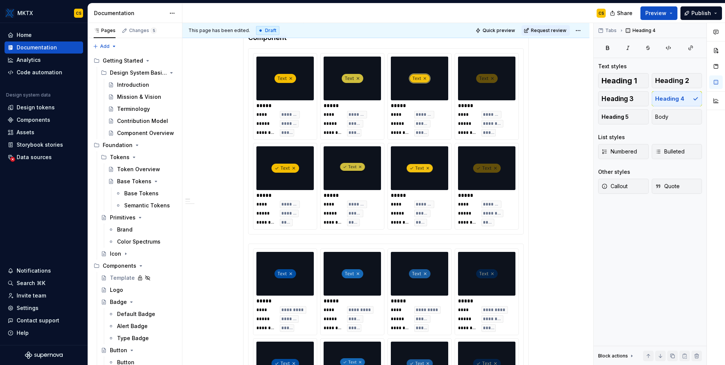
click at [289, 240] on section-item-column "**********" at bounding box center [386, 277] width 276 height 488
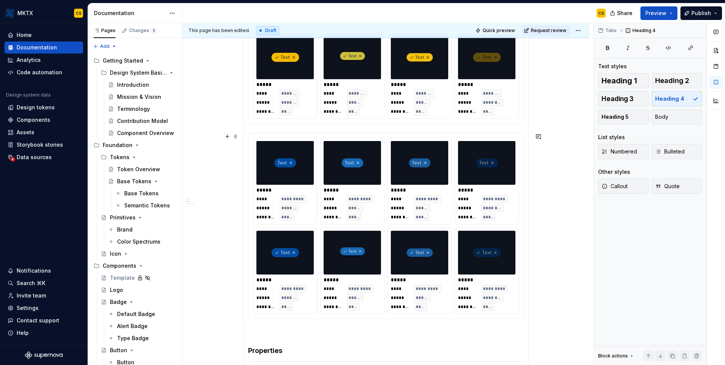
scroll to position [388, 0]
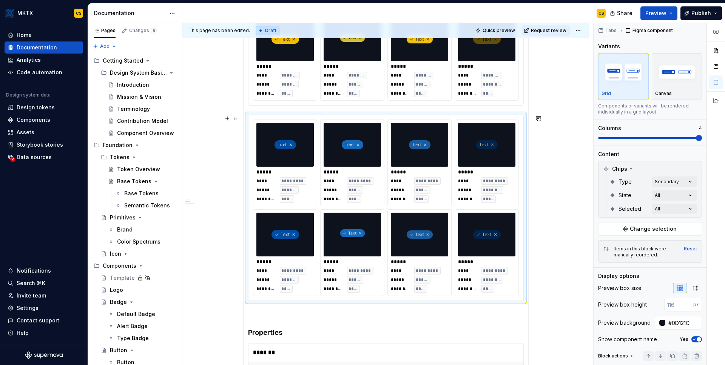
click at [249, 286] on div "***** **** ********* ***** ******* ******** ***** ***** **** ********* ***** **…" at bounding box center [385, 208] width 275 height 186
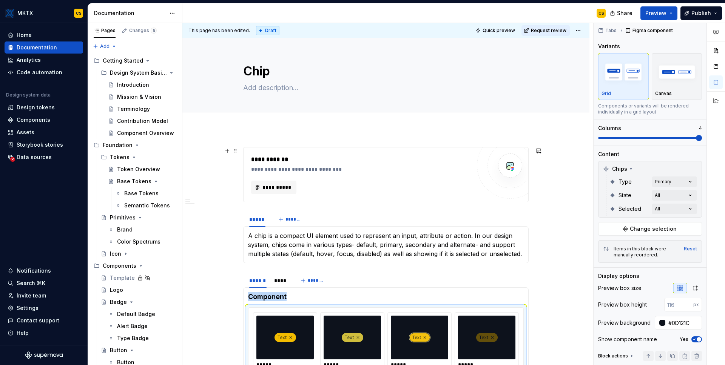
scroll to position [57, 0]
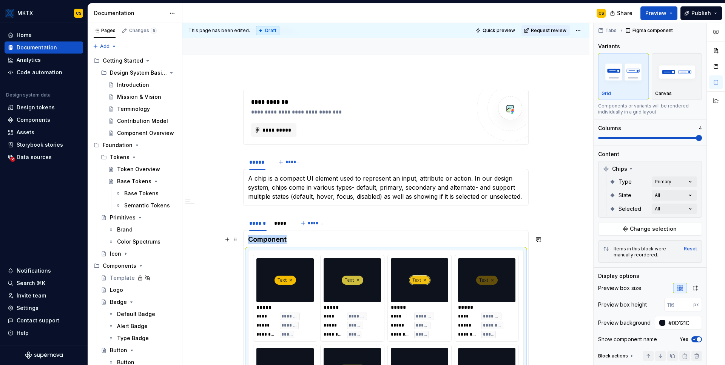
click at [316, 239] on h4 "Component" at bounding box center [386, 239] width 276 height 9
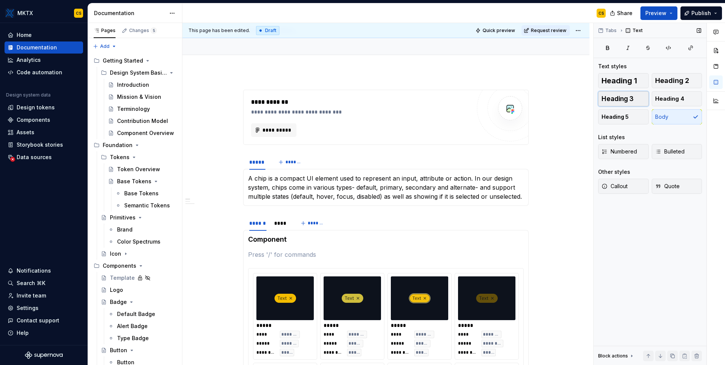
click at [633, 100] on button "Heading 3" at bounding box center [623, 98] width 51 height 15
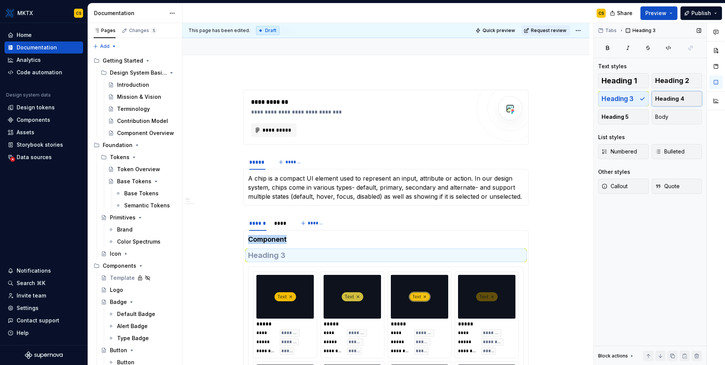
click at [682, 100] on span "Heading 4" at bounding box center [669, 99] width 29 height 8
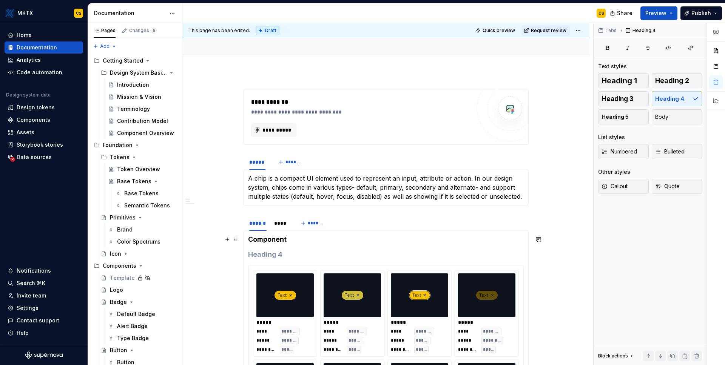
click at [279, 243] on h4 "Component" at bounding box center [386, 239] width 276 height 9
click at [278, 240] on h4 "Component" at bounding box center [386, 239] width 276 height 9
click at [276, 254] on h4 at bounding box center [386, 254] width 276 height 9
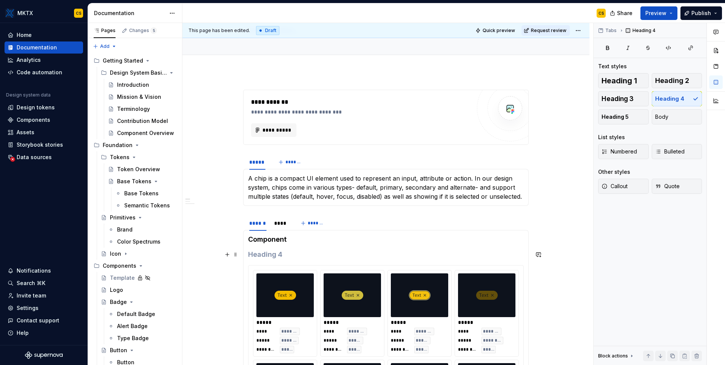
click at [276, 254] on h4 at bounding box center [386, 254] width 276 height 9
click at [629, 98] on span "Heading 3" at bounding box center [617, 99] width 32 height 8
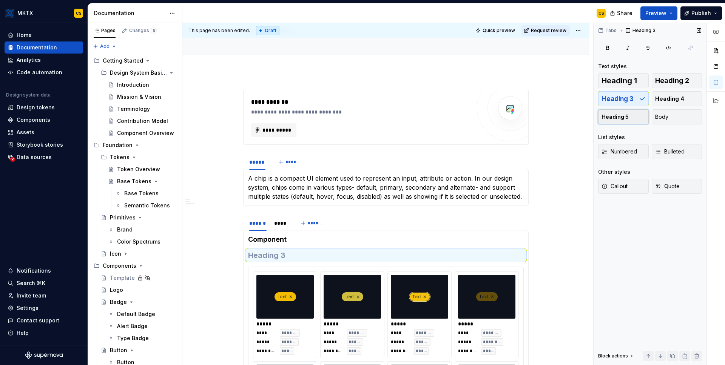
click at [632, 119] on button "Heading 5" at bounding box center [623, 116] width 51 height 15
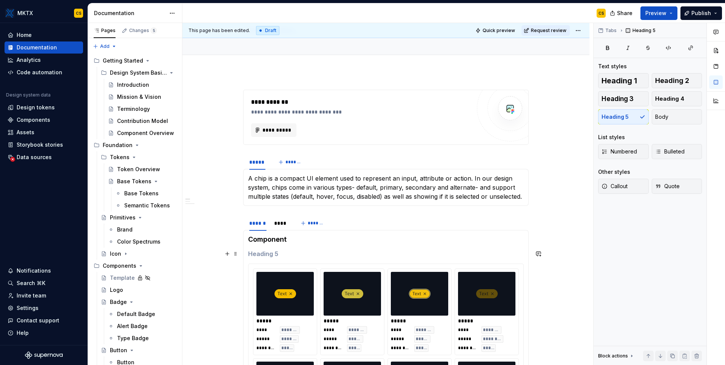
click at [294, 252] on h5 at bounding box center [386, 254] width 276 height 8
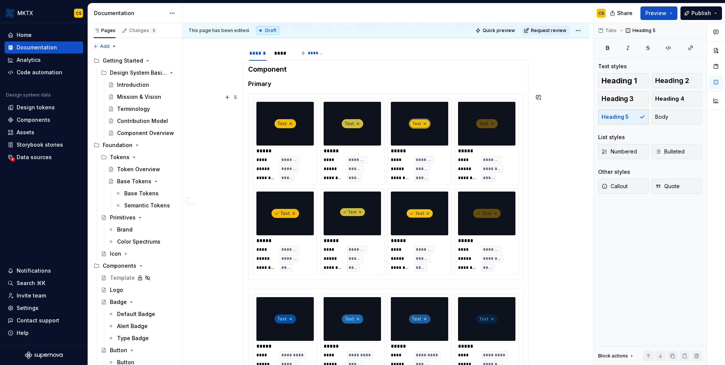
scroll to position [287, 0]
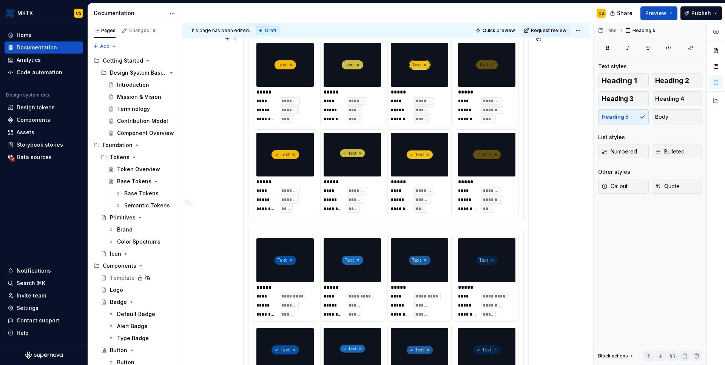
click at [261, 214] on div "***** **** ******* ***** ******* ******** ****" at bounding box center [284, 173] width 63 height 86
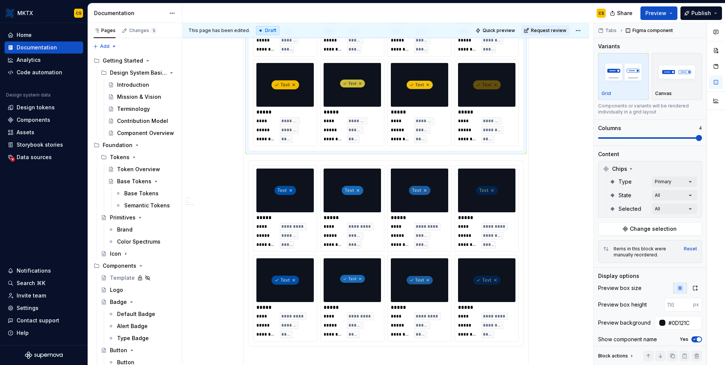
scroll to position [298, 0]
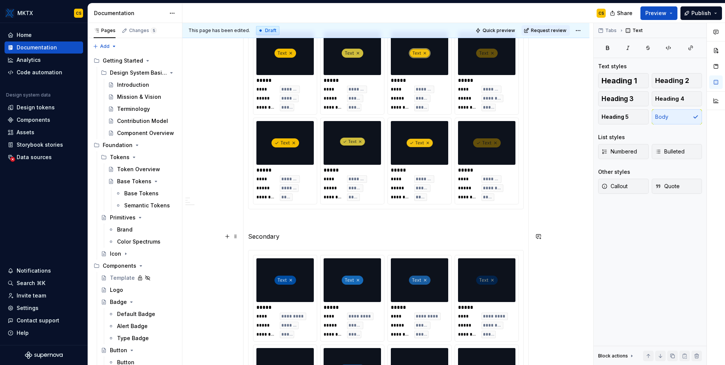
click at [270, 235] on p "Secondary" at bounding box center [386, 236] width 276 height 9
click at [623, 115] on span "Heading 5" at bounding box center [614, 117] width 27 height 8
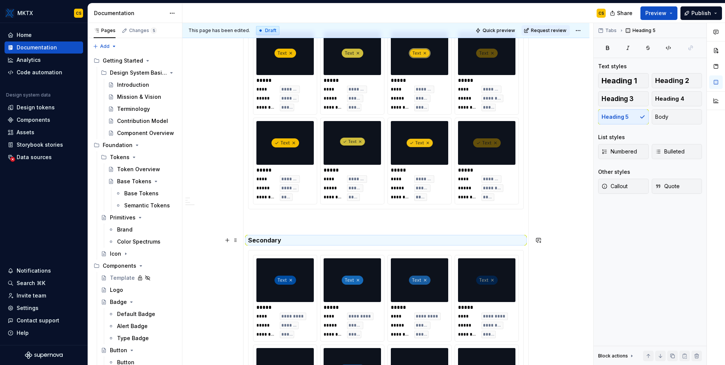
click at [276, 231] on section-item-column "**********" at bounding box center [386, 267] width 276 height 547
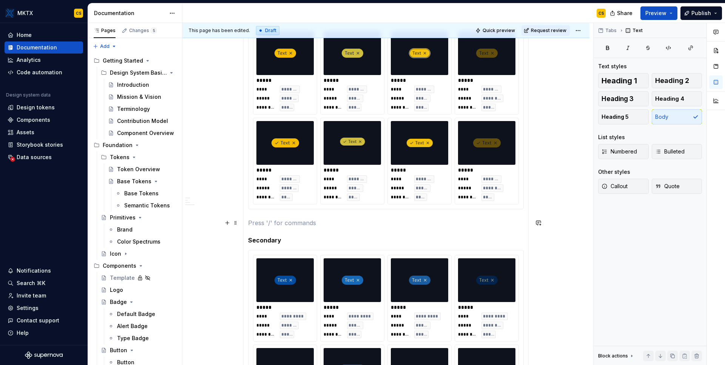
click at [277, 222] on p at bounding box center [386, 223] width 276 height 9
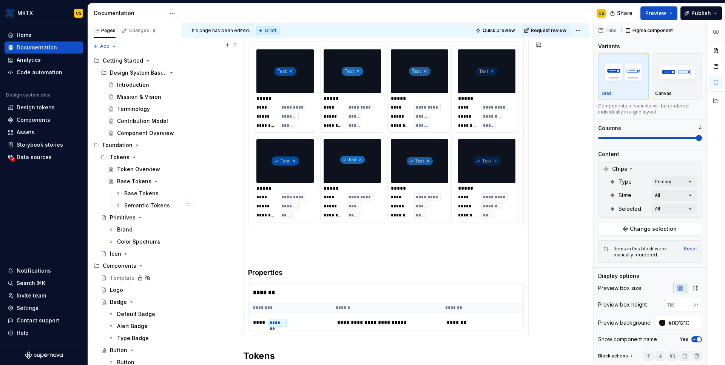
scroll to position [528, 0]
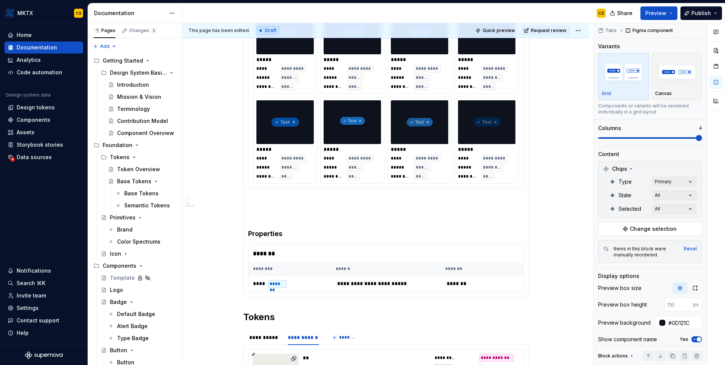
click at [504, 30] on span "Quick preview" at bounding box center [498, 31] width 32 height 6
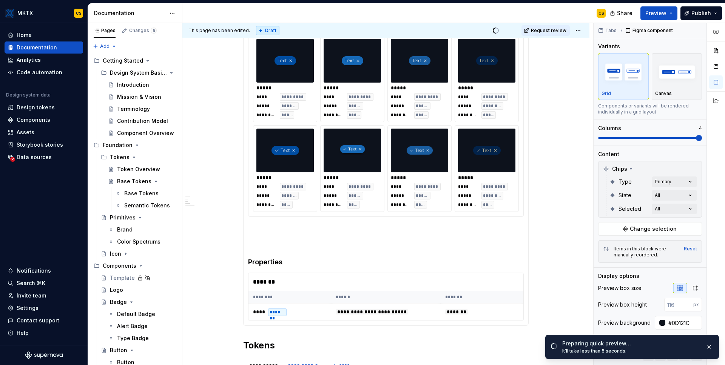
scroll to position [330, 0]
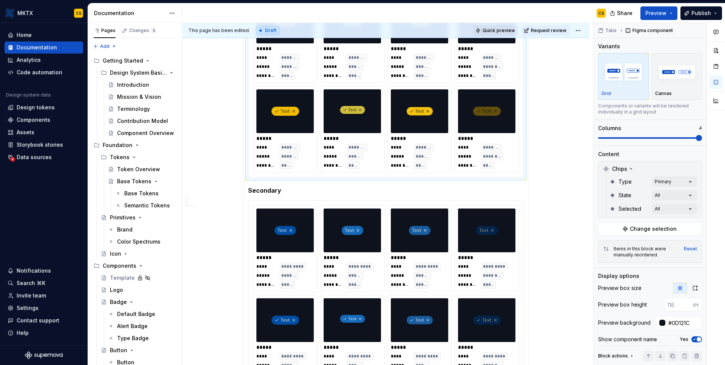
click at [504, 28] on span "Quick preview" at bounding box center [498, 31] width 32 height 6
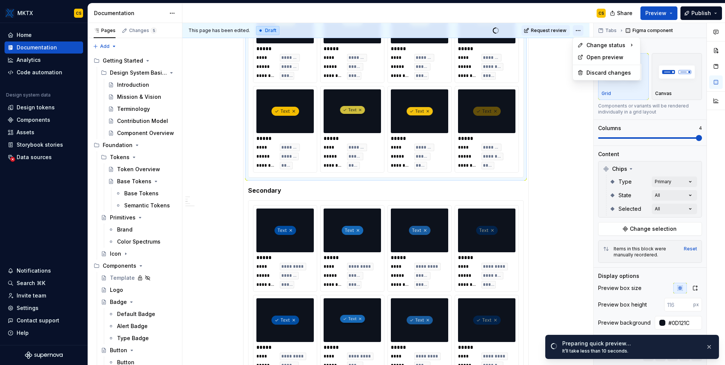
click at [576, 31] on html "MKTX CS Home Documentation Analytics Code automation Design system data Design …" at bounding box center [362, 182] width 725 height 365
click at [599, 55] on div "Open preview" at bounding box center [610, 58] width 49 height 8
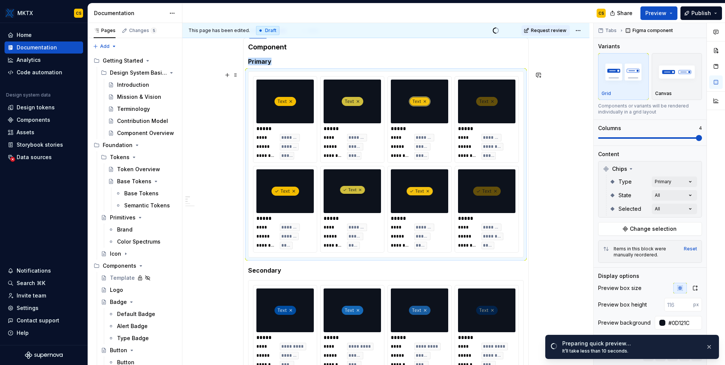
scroll to position [266, 0]
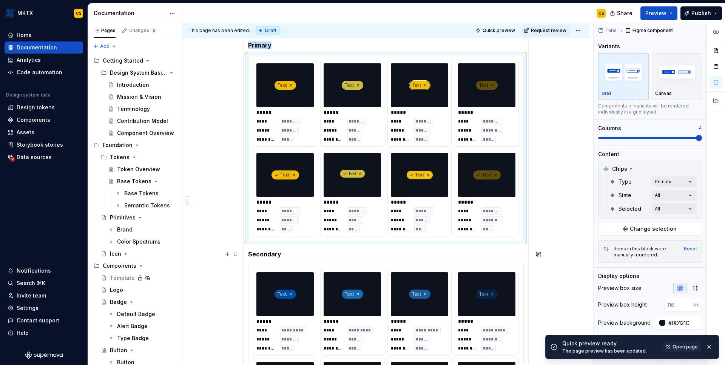
click at [246, 253] on div "**********" at bounding box center [385, 291] width 285 height 538
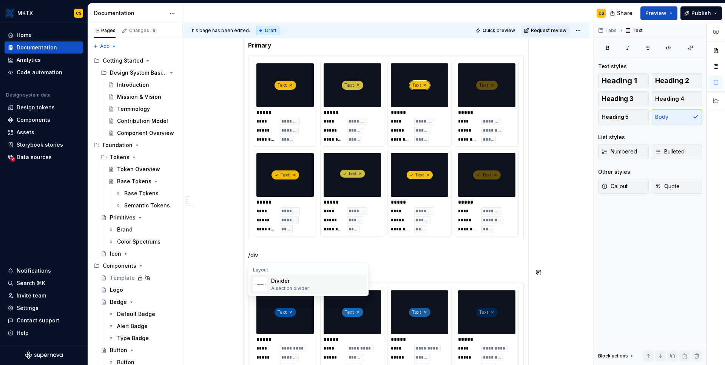
click at [302, 288] on div "A section divider" at bounding box center [290, 289] width 38 height 6
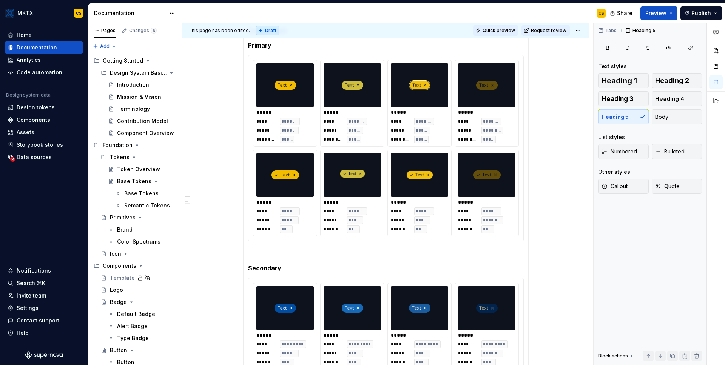
click at [506, 28] on span "Quick preview" at bounding box center [498, 31] width 32 height 6
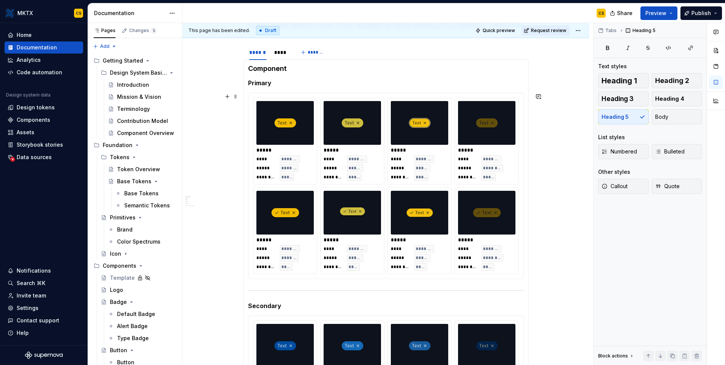
click at [310, 146] on div "***** **** ******* ***** ******* ******** *****" at bounding box center [284, 141] width 63 height 86
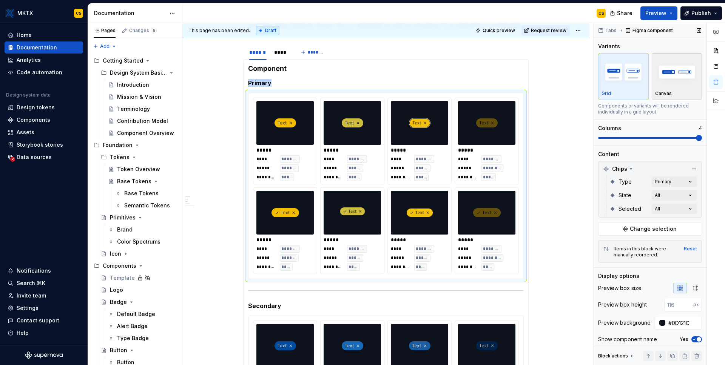
click at [680, 85] on div "button" at bounding box center [677, 72] width 44 height 31
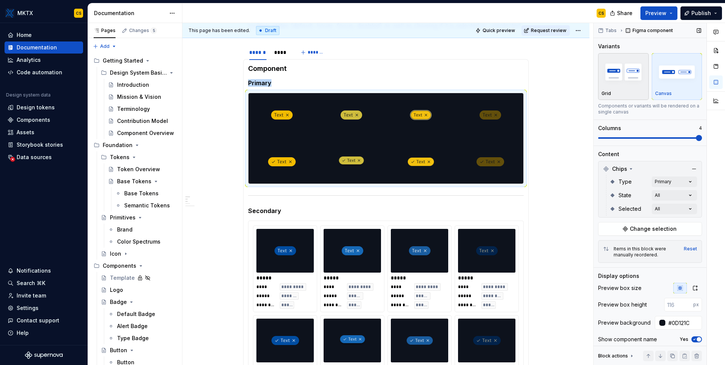
click at [624, 89] on div "Grid" at bounding box center [623, 77] width 44 height 40
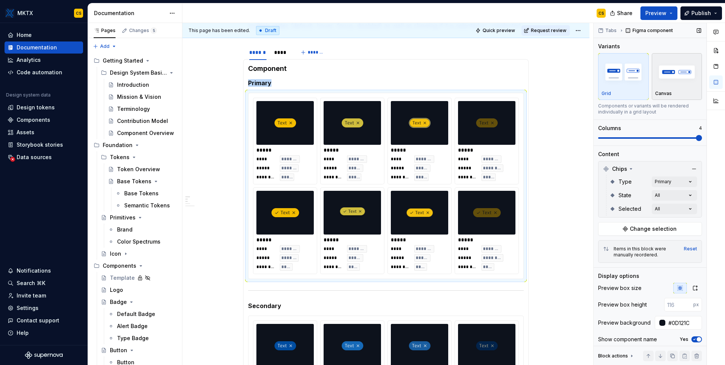
click at [665, 92] on p "Canvas" at bounding box center [663, 94] width 17 height 6
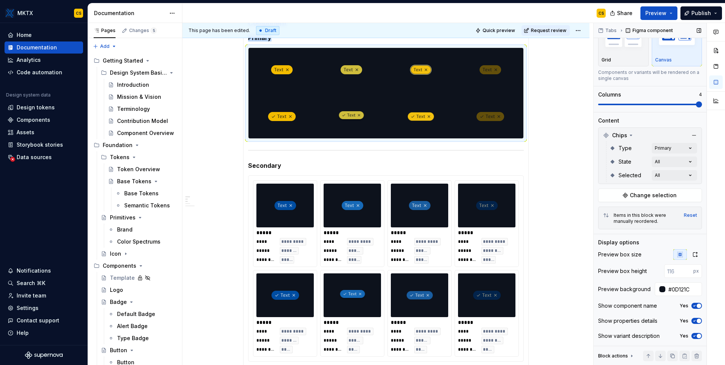
scroll to position [0, 0]
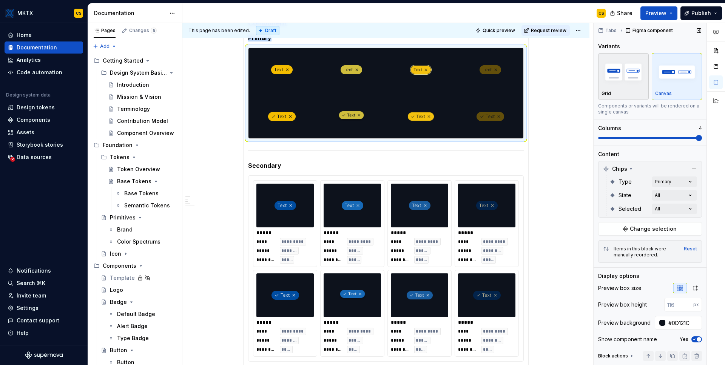
click at [621, 82] on img "button" at bounding box center [623, 72] width 44 height 28
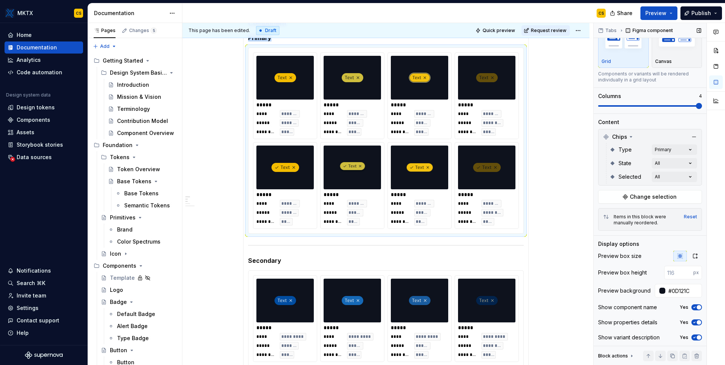
scroll to position [35, 0]
click at [691, 336] on icon "button" at bounding box center [694, 336] width 6 height 5
click at [692, 323] on icon "button" at bounding box center [694, 321] width 6 height 5
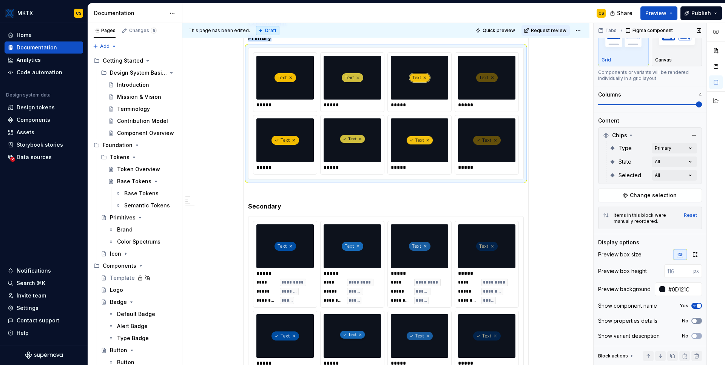
click at [692, 323] on icon "button" at bounding box center [694, 321] width 6 height 5
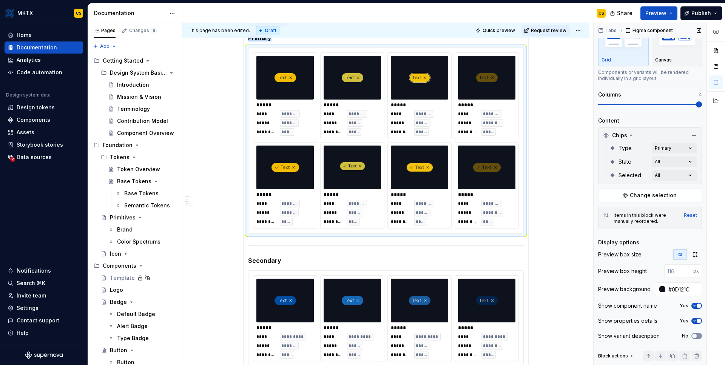
click at [693, 339] on button "No" at bounding box center [696, 336] width 11 height 6
click at [697, 305] on span "button" at bounding box center [699, 306] width 5 height 5
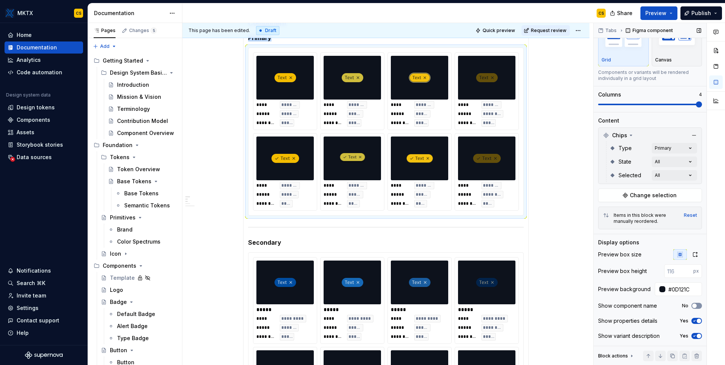
click at [695, 305] on button "No" at bounding box center [696, 306] width 11 height 6
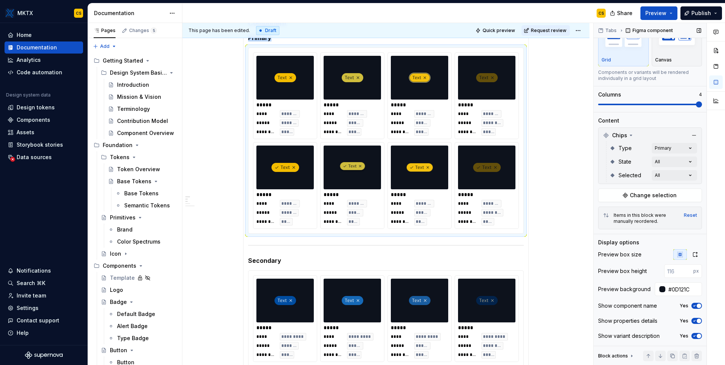
click at [697, 305] on span "button" at bounding box center [699, 306] width 5 height 5
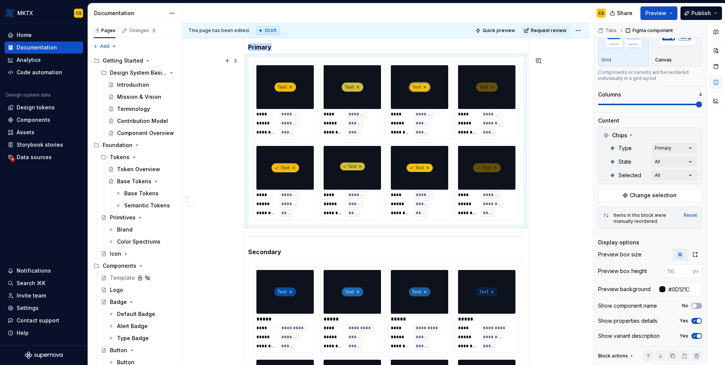
scroll to position [247, 0]
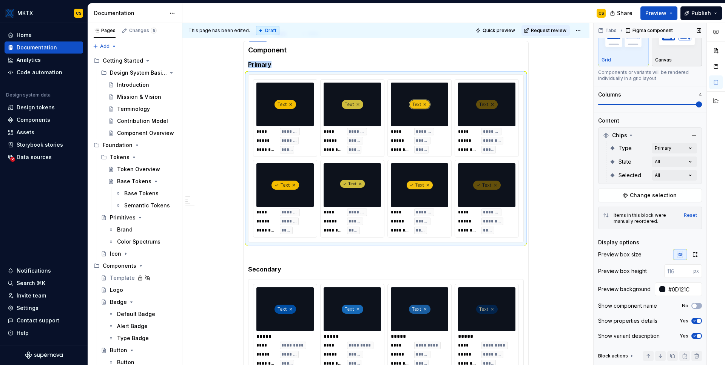
click at [660, 45] on img "button" at bounding box center [677, 39] width 44 height 28
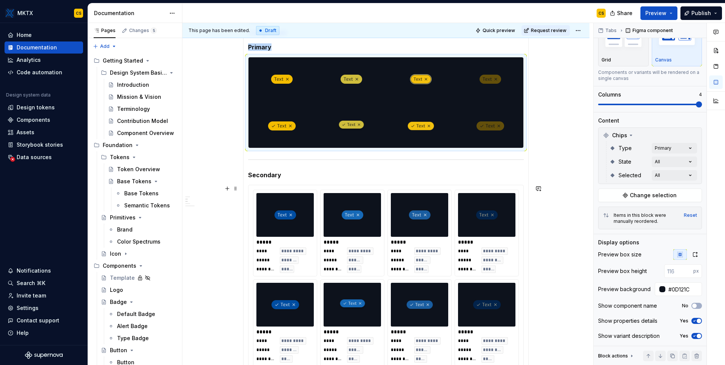
scroll to position [282, 0]
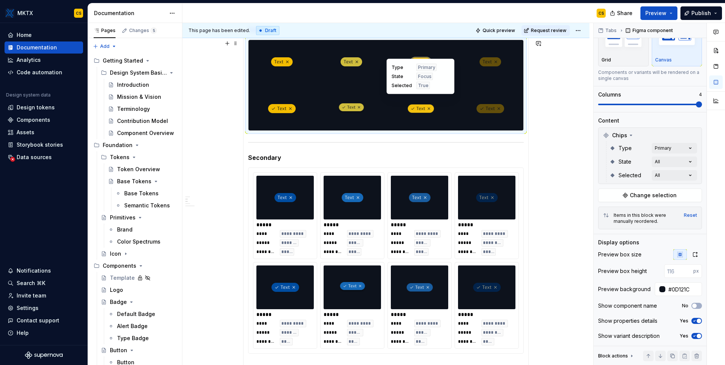
click at [425, 112] on img at bounding box center [421, 109] width 28 height 38
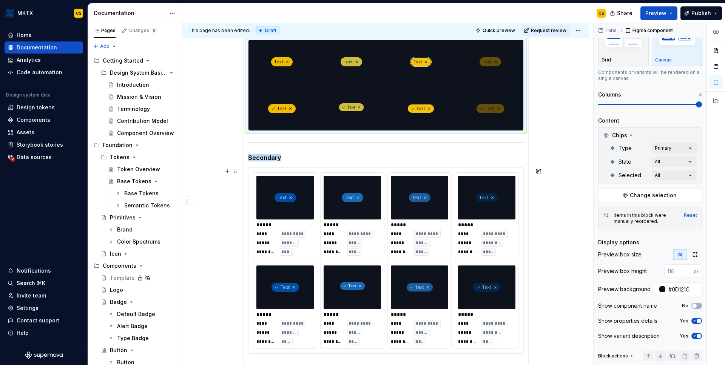
click at [436, 234] on span "*********" at bounding box center [427, 234] width 23 height 6
click at [671, 57] on div "Canvas" at bounding box center [677, 60] width 44 height 6
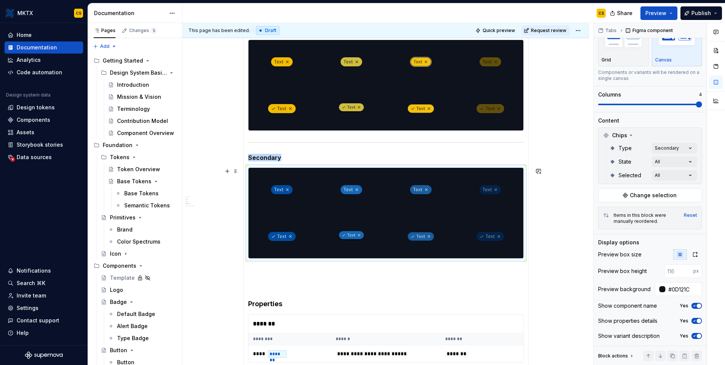
click at [550, 262] on div "**********" at bounding box center [385, 328] width 407 height 963
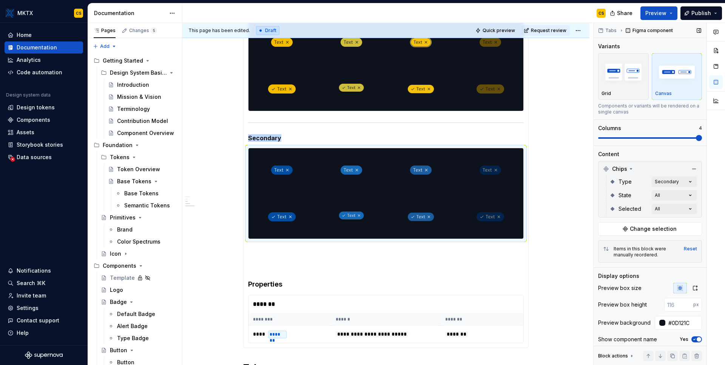
scroll to position [35, 0]
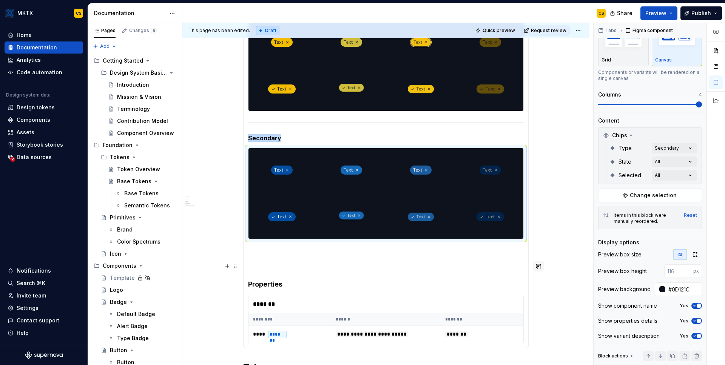
click at [537, 267] on button "button" at bounding box center [538, 266] width 11 height 11
drag, startPoint x: 477, startPoint y: 262, endPoint x: 466, endPoint y: 261, distance: 11.0
click at [477, 262] on p at bounding box center [386, 266] width 276 height 9
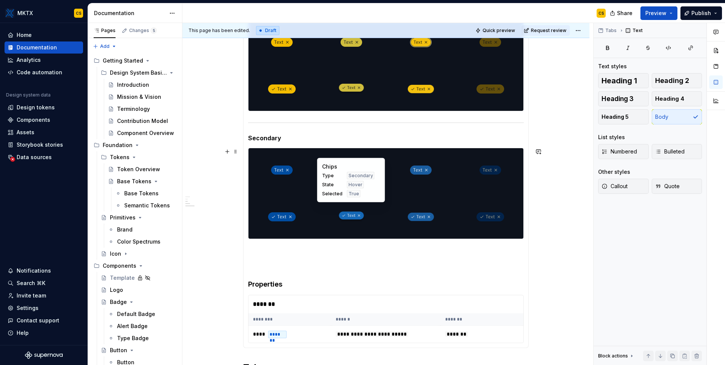
scroll to position [291, 0]
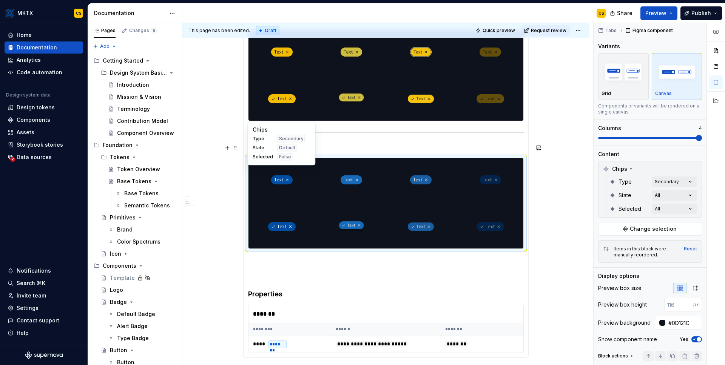
click at [285, 140] on span "Secondary" at bounding box center [291, 139] width 25 height 6
click at [362, 137] on section-item-column "**********" at bounding box center [386, 177] width 276 height 352
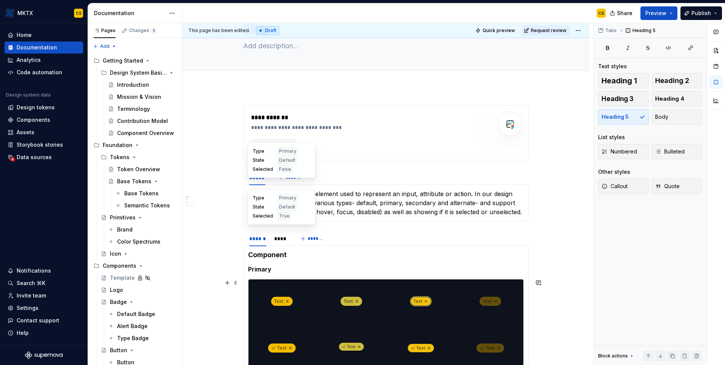
scroll to position [151, 0]
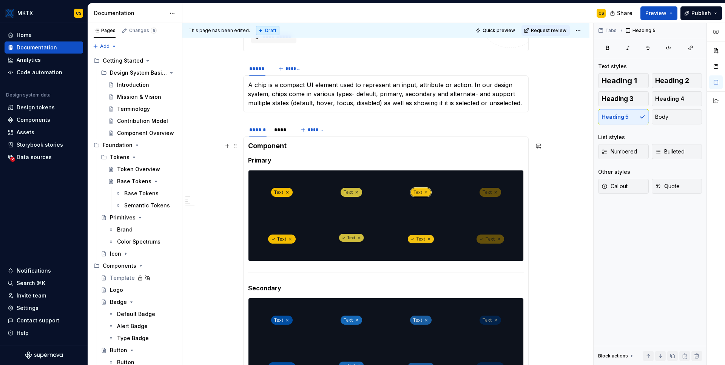
click at [378, 148] on h4 "Component" at bounding box center [386, 146] width 276 height 9
click at [274, 146] on h4 "Component" at bounding box center [386, 146] width 276 height 9
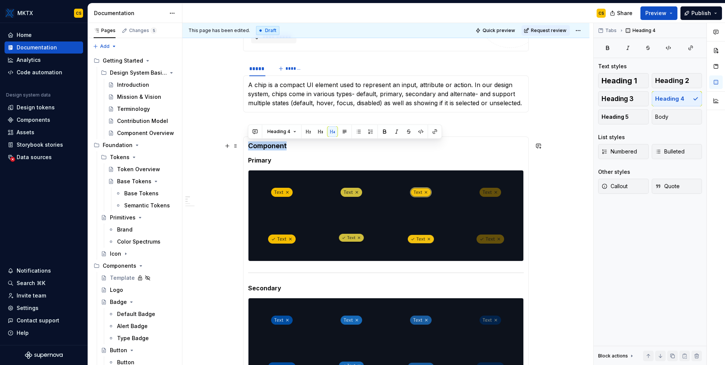
click at [274, 146] on h4 "Component" at bounding box center [386, 146] width 276 height 9
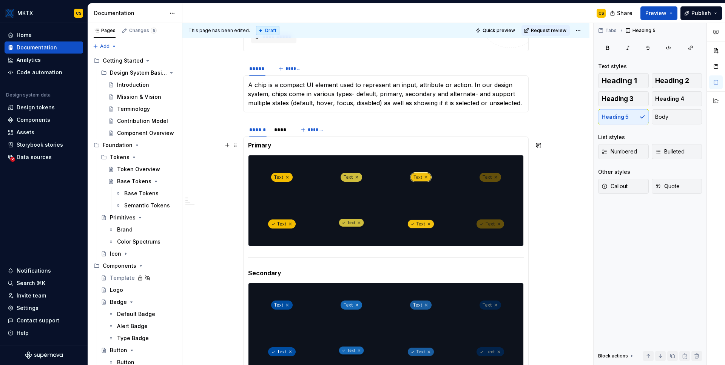
click at [273, 145] on h5 "Primary" at bounding box center [386, 146] width 276 height 8
click at [256, 146] on h5 "Primary" at bounding box center [386, 146] width 276 height 8
click at [666, 103] on button "Heading 4" at bounding box center [677, 98] width 51 height 15
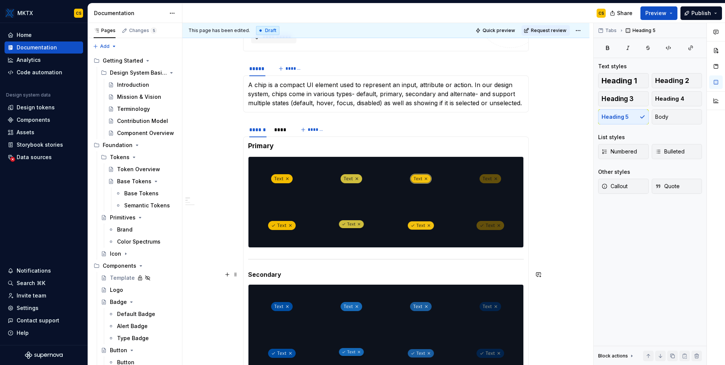
click at [269, 276] on h5 "Secondary" at bounding box center [386, 275] width 276 height 8
click at [677, 100] on span "Heading 4" at bounding box center [669, 99] width 29 height 8
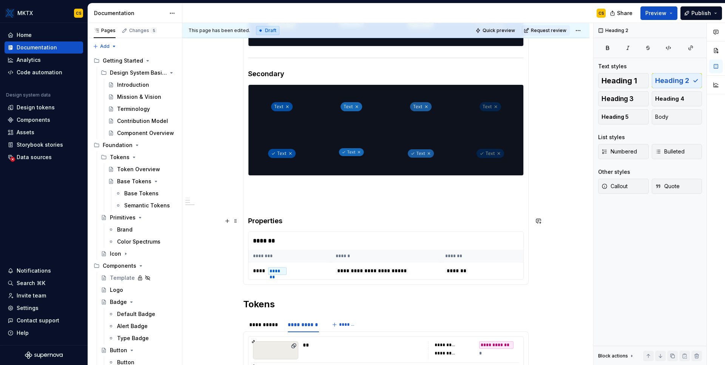
scroll to position [391, 0]
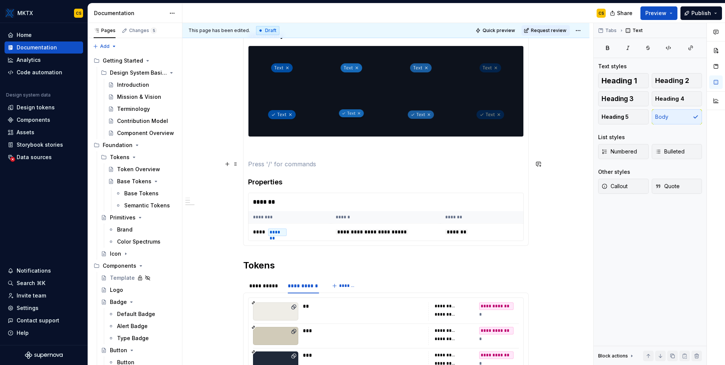
click at [280, 163] on p at bounding box center [386, 164] width 276 height 9
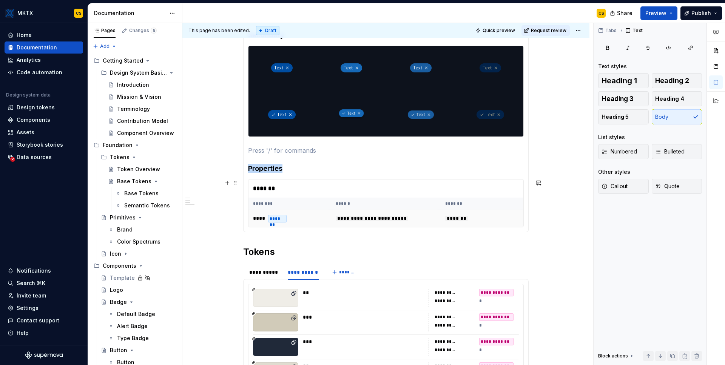
click at [492, 221] on td "*******" at bounding box center [482, 218] width 83 height 17
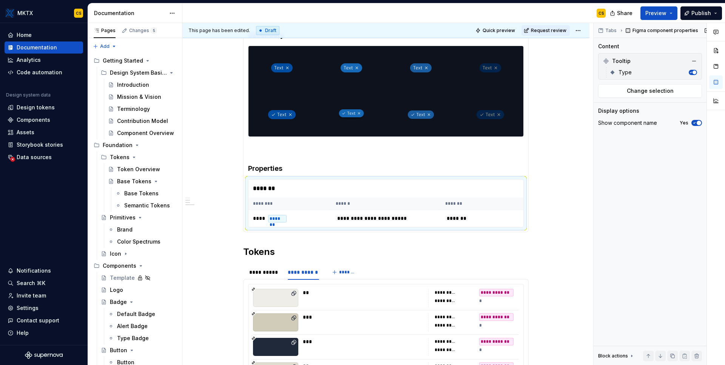
click at [643, 69] on div "Type" at bounding box center [651, 73] width 67 height 8
click at [555, 226] on div "**********" at bounding box center [385, 206] width 407 height 937
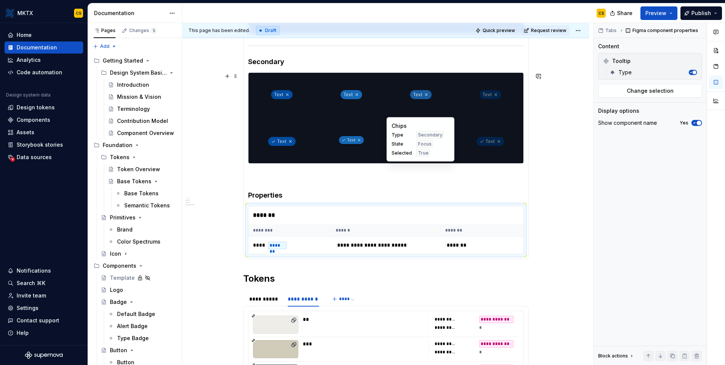
scroll to position [330, 0]
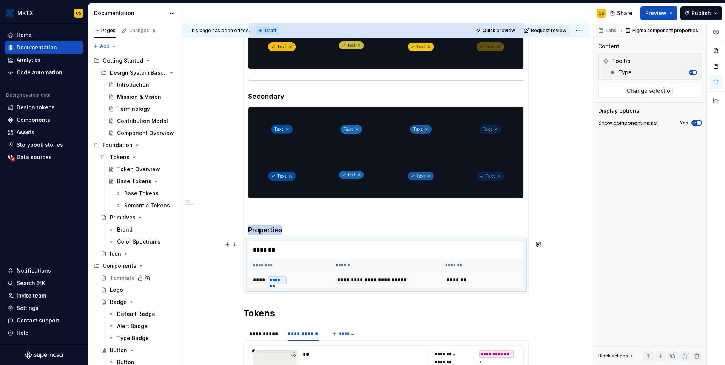
click at [353, 276] on td "**********" at bounding box center [385, 280] width 109 height 17
click at [664, 86] on button "Change selection" at bounding box center [650, 91] width 104 height 14
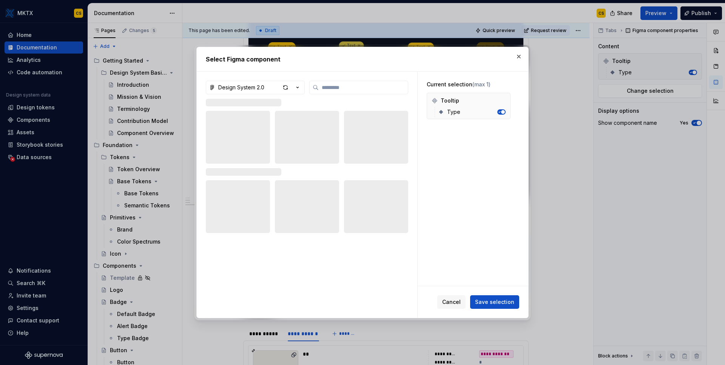
type textarea "*"
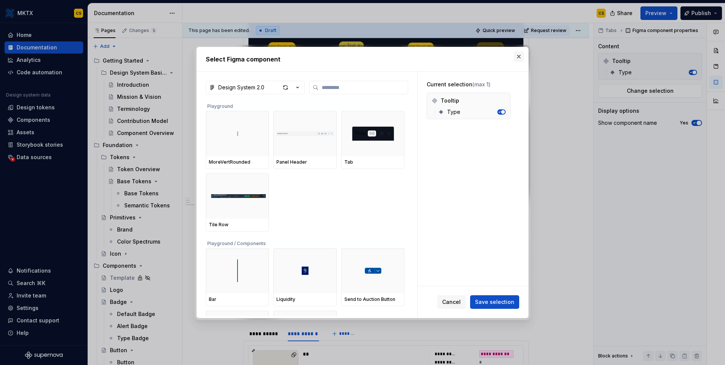
click at [515, 55] on button "button" at bounding box center [518, 56] width 11 height 11
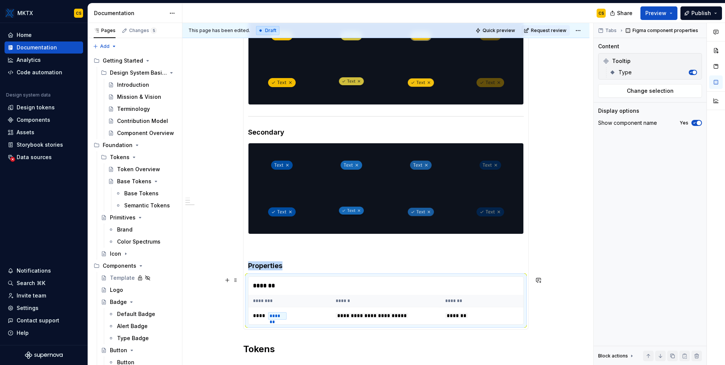
scroll to position [387, 0]
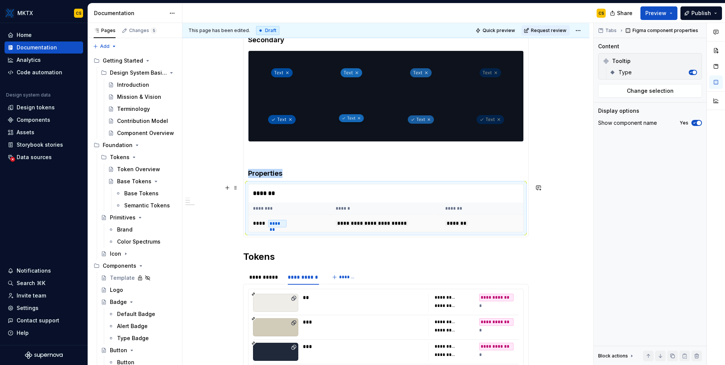
click at [326, 222] on td "**** *******" at bounding box center [289, 223] width 83 height 17
click at [647, 92] on span "Change selection" at bounding box center [650, 91] width 47 height 8
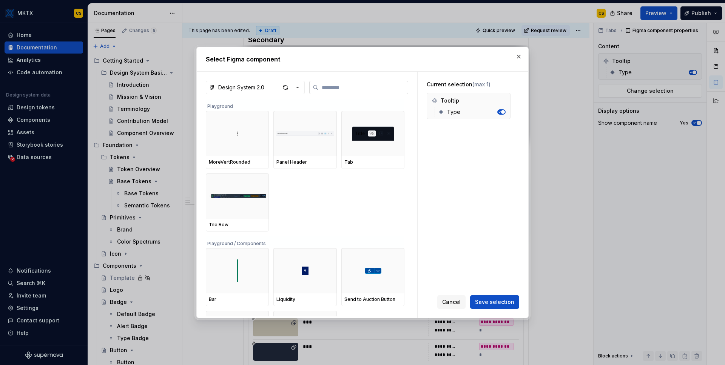
click at [349, 89] on input "search" at bounding box center [363, 88] width 89 height 8
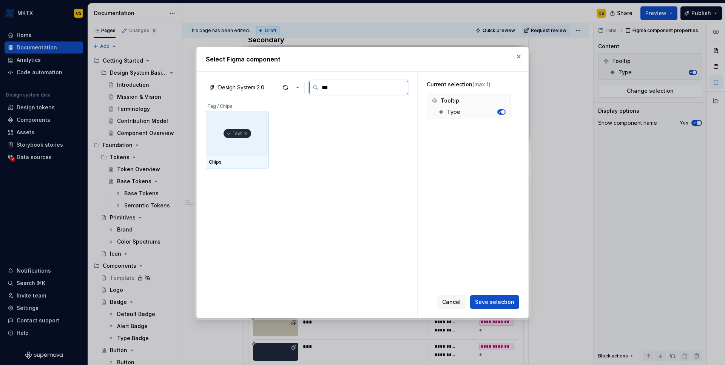
type input "****"
click at [240, 146] on div at bounding box center [237, 133] width 63 height 45
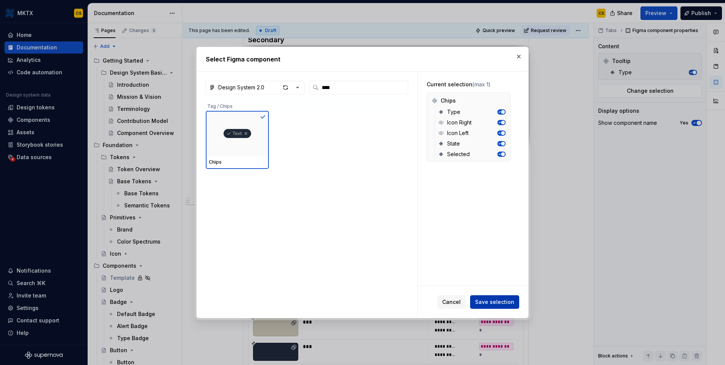
click at [512, 300] on span "Save selection" at bounding box center [494, 303] width 39 height 8
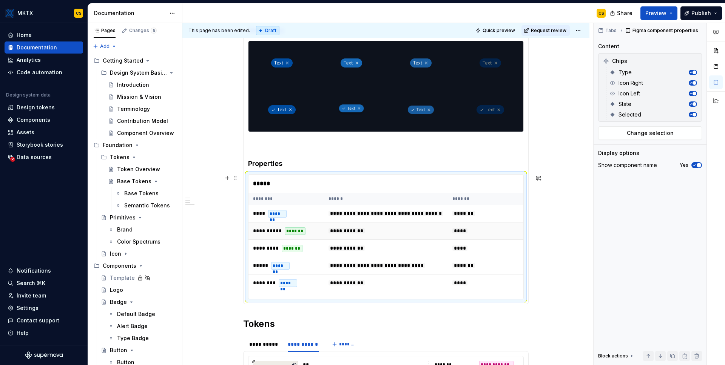
scroll to position [406, 0]
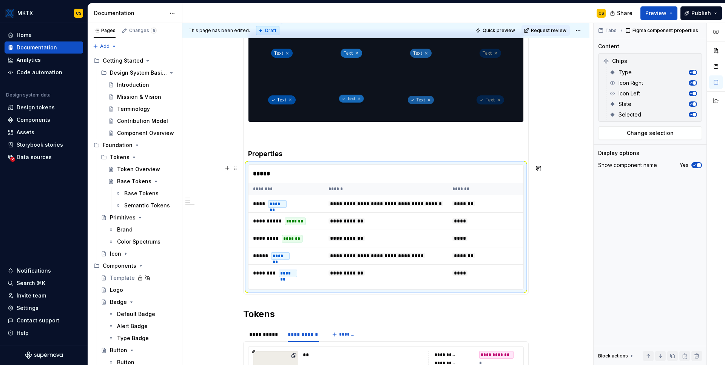
click at [555, 272] on div "**********" at bounding box center [385, 230] width 407 height 1014
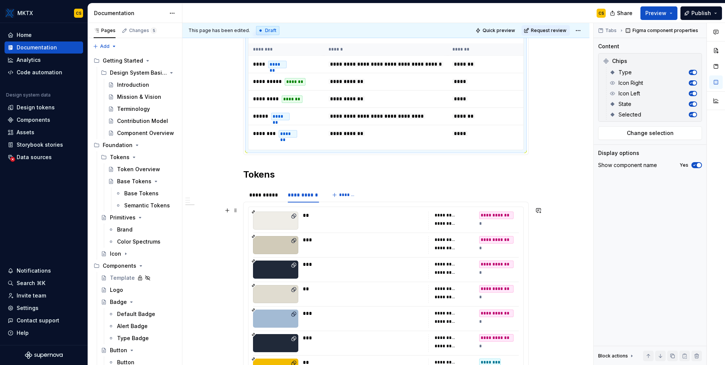
scroll to position [551, 0]
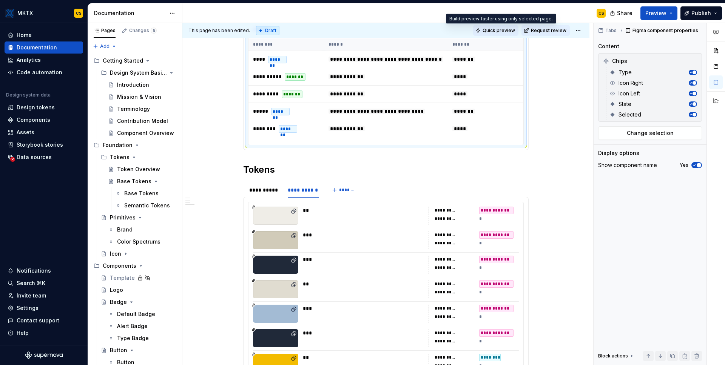
click at [502, 31] on span "Quick preview" at bounding box center [498, 31] width 32 height 6
type textarea "*"
